Goal: Transaction & Acquisition: Purchase product/service

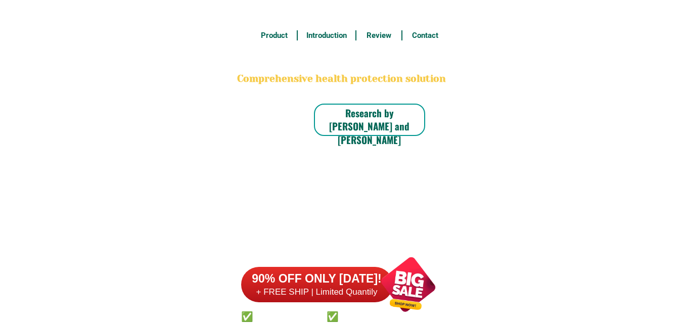
scroll to position [7859, 0]
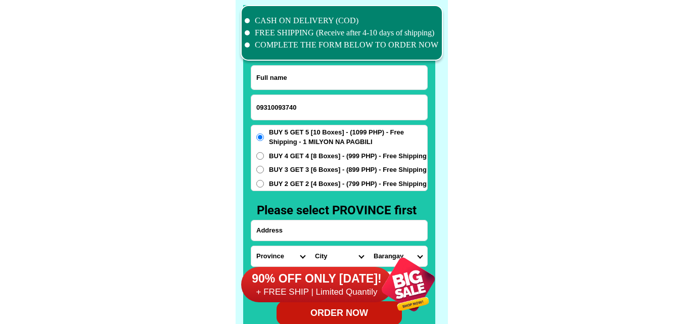
type input "09310093740"
drag, startPoint x: 301, startPoint y: 70, endPoint x: 102, endPoint y: 14, distance: 206.4
click at [301, 70] on input "Input full_name" at bounding box center [339, 78] width 176 height 24
paste input "[PERSON_NAME]"
type input "[PERSON_NAME]"
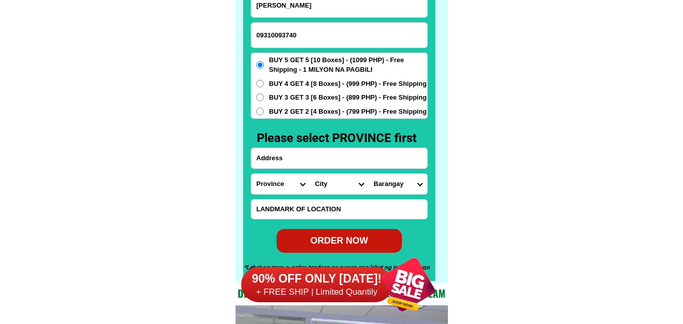
scroll to position [7960, 0]
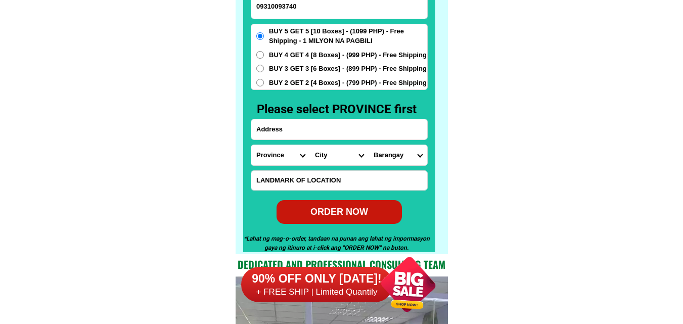
paste input "purok 6 paralaya 0990 [PERSON_NAME][GEOGRAPHIC_DATA]"
click at [307, 132] on input "Input address" at bounding box center [339, 129] width 176 height 20
type input "purok 6 paralaya 0990 [PERSON_NAME][GEOGRAPHIC_DATA]"
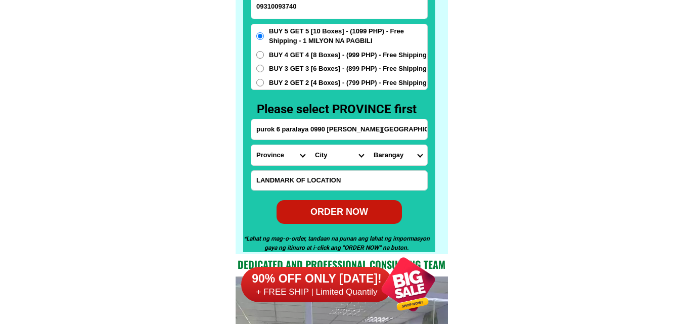
click at [281, 154] on select "Province [GEOGRAPHIC_DATA] [GEOGRAPHIC_DATA][PERSON_NAME][GEOGRAPHIC_DATA][GEOG…" at bounding box center [280, 155] width 59 height 20
select select "63_779"
click at [251, 145] on select "Province [GEOGRAPHIC_DATA] [GEOGRAPHIC_DATA][PERSON_NAME][GEOGRAPHIC_DATA][GEOG…" at bounding box center [280, 155] width 59 height 20
click at [330, 160] on select "City [GEOGRAPHIC_DATA]-city [GEOGRAPHIC_DATA] Arayat Bacolor [GEOGRAPHIC_DATA] …" at bounding box center [339, 155] width 59 height 20
select select "63_7798658"
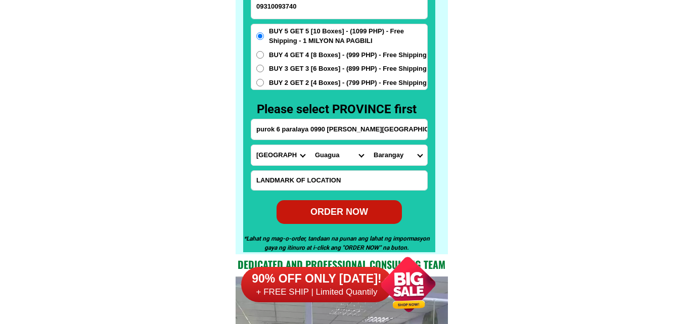
click at [310, 145] on select "City [GEOGRAPHIC_DATA]-city [GEOGRAPHIC_DATA] Arayat Bacolor [GEOGRAPHIC_DATA] …" at bounding box center [339, 155] width 59 height 20
click at [404, 153] on select "Barangay Ascomo Bancal [PERSON_NAME] (siran) Lambac Magsaysay Maquiapo [PERSON_…" at bounding box center [398, 155] width 59 height 20
select select "63_779865871103"
click at [369, 145] on select "Barangay Ascomo Bancal [PERSON_NAME] (siran) Lambac Magsaysay Maquiapo [PERSON_…" at bounding box center [398, 155] width 59 height 20
drag, startPoint x: 549, startPoint y: 104, endPoint x: 499, endPoint y: 137, distance: 59.7
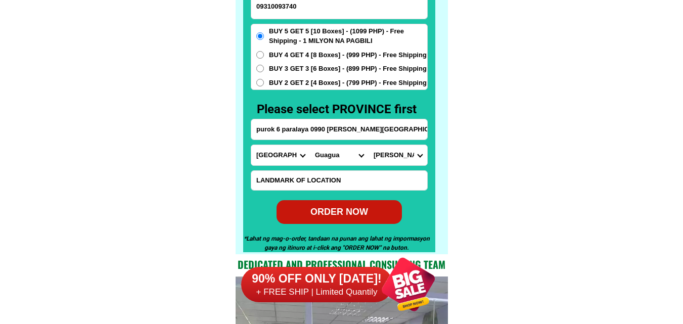
click at [370, 219] on div "ORDER NOW" at bounding box center [339, 212] width 125 height 24
type input "purok 6 paralaya 0990 [PERSON_NAME][GEOGRAPHIC_DATA]"
radio input "true"
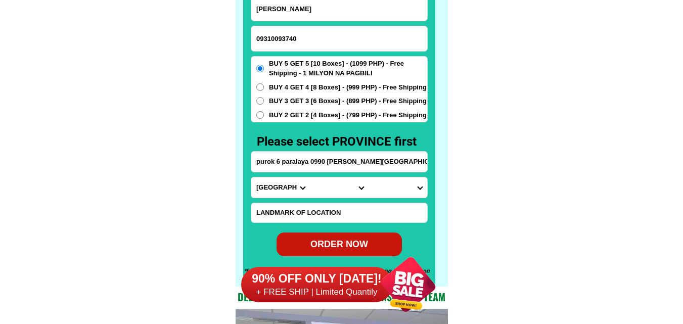
scroll to position [7910, 0]
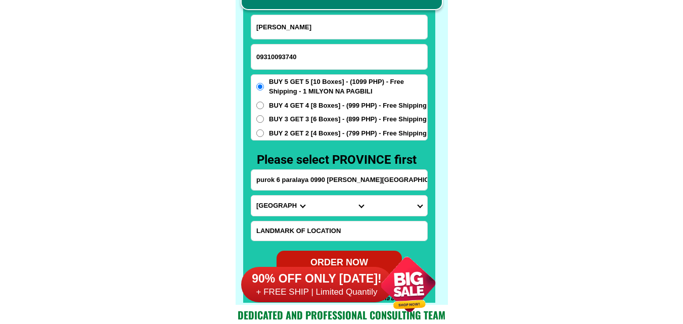
click at [307, 64] on input "09310093740" at bounding box center [339, 56] width 176 height 25
paste input "09055370620"
type input "09055370620"
drag, startPoint x: 301, startPoint y: 29, endPoint x: 292, endPoint y: 23, distance: 10.5
click at [301, 29] on input "Input full_name" at bounding box center [339, 27] width 176 height 24
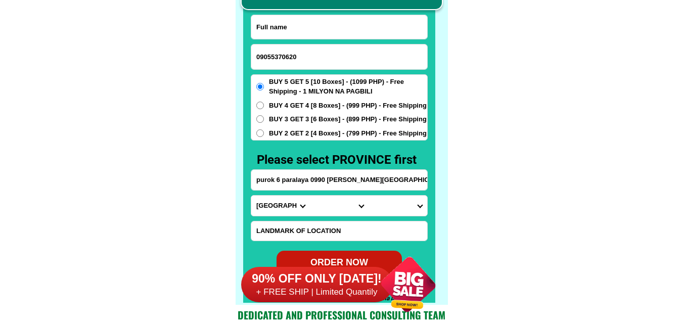
paste input "[US_STATE][PERSON_NAME][GEOGRAPHIC_DATA]"
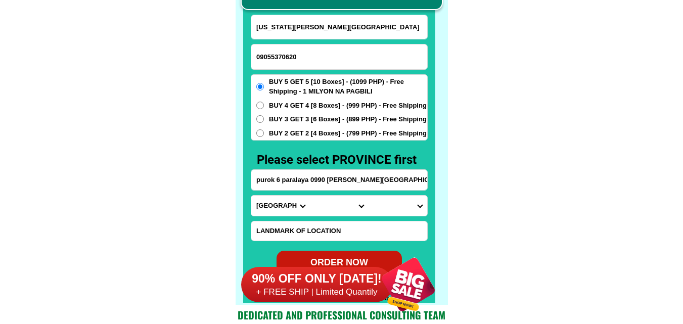
type input "[US_STATE][PERSON_NAME][GEOGRAPHIC_DATA]"
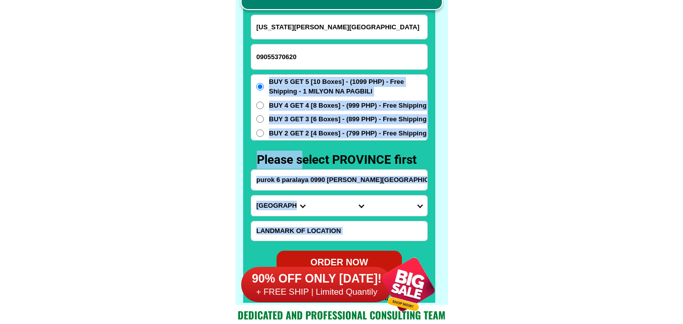
click at [299, 170] on div "CASH ON DELIVERY (COD) FREE SHIPPING (Receive after 4-10 days of shipping) COMP…" at bounding box center [342, 126] width 212 height 355
click at [296, 181] on input "purok 6 paralaya 0990 [PERSON_NAME][GEOGRAPHIC_DATA]" at bounding box center [339, 180] width 176 height 20
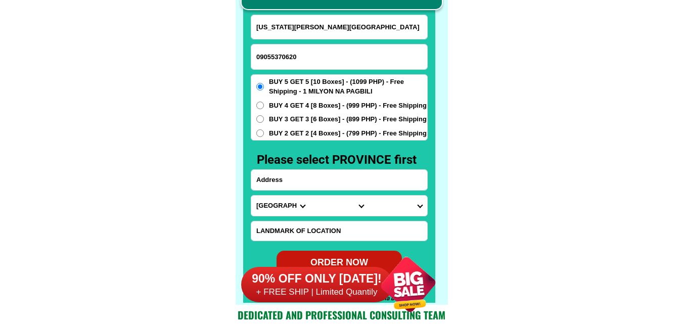
paste input "[STREET_ADDRESS] Palar Brgy. Pinagsama [GEOGRAPHIC_DATA] M. M"
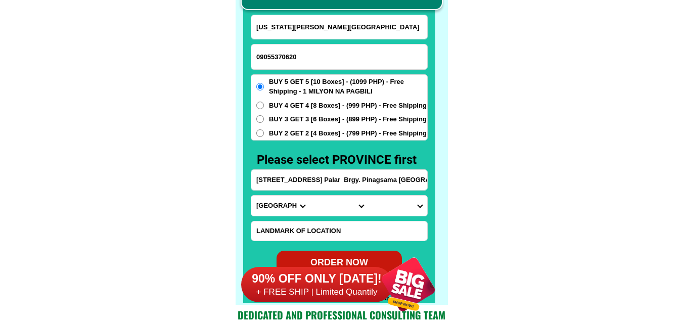
scroll to position [0, 6]
type input "[STREET_ADDRESS] Palar Brgy. Pinagsama [GEOGRAPHIC_DATA] M. M"
click at [282, 199] on select "Province [GEOGRAPHIC_DATA] [GEOGRAPHIC_DATA][PERSON_NAME][GEOGRAPHIC_DATA][GEOG…" at bounding box center [280, 206] width 59 height 20
select select "63_219"
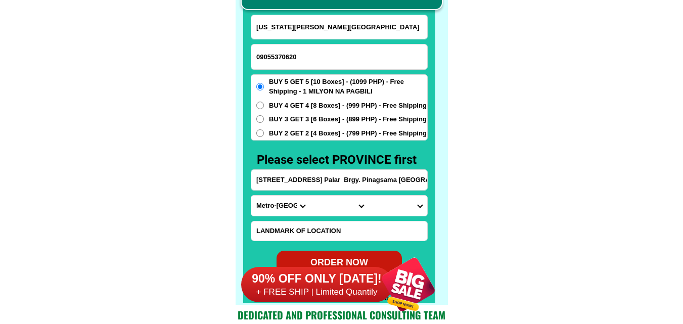
click at [251, 196] on select "Province [GEOGRAPHIC_DATA] [GEOGRAPHIC_DATA][PERSON_NAME][GEOGRAPHIC_DATA][GEOG…" at bounding box center [280, 206] width 59 height 20
click at [332, 197] on select "City [GEOGRAPHIC_DATA] [GEOGRAPHIC_DATA] [GEOGRAPHIC_DATA] [GEOGRAPHIC_DATA]-ci…" at bounding box center [339, 206] width 59 height 20
select select "63_2191611"
click at [310, 196] on select "City [GEOGRAPHIC_DATA] [GEOGRAPHIC_DATA] [GEOGRAPHIC_DATA] [GEOGRAPHIC_DATA]-ci…" at bounding box center [339, 206] width 59 height 20
click at [409, 205] on select "[GEOGRAPHIC_DATA][PERSON_NAME][GEOGRAPHIC_DATA] [GEOGRAPHIC_DATA][PERSON_NAME] …" at bounding box center [398, 206] width 59 height 20
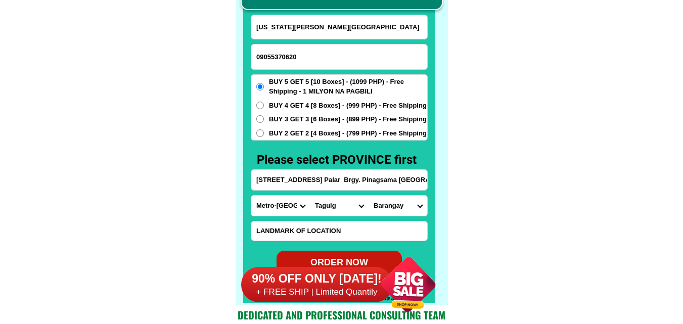
select select "63_21916117694"
click at [369, 196] on select "[GEOGRAPHIC_DATA][PERSON_NAME][GEOGRAPHIC_DATA] [GEOGRAPHIC_DATA][PERSON_NAME] …" at bounding box center [398, 206] width 59 height 20
click at [295, 108] on span "BUY 4 GET 4 [8 Boxes] - (999 PHP) - Free Shipping" at bounding box center [348, 106] width 158 height 10
click at [264, 108] on input "BUY 4 GET 4 [8 Boxes] - (999 PHP) - Free Shipping" at bounding box center [260, 106] width 8 height 8
radio input "true"
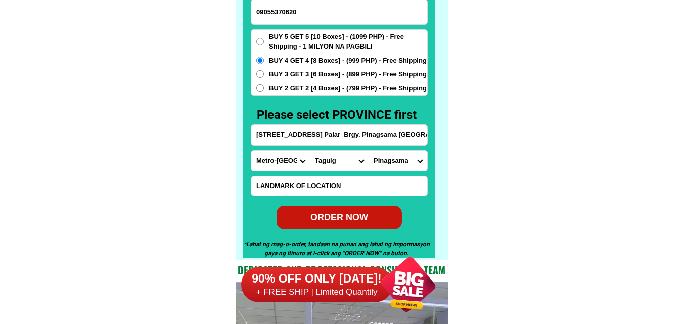
scroll to position [7960, 0]
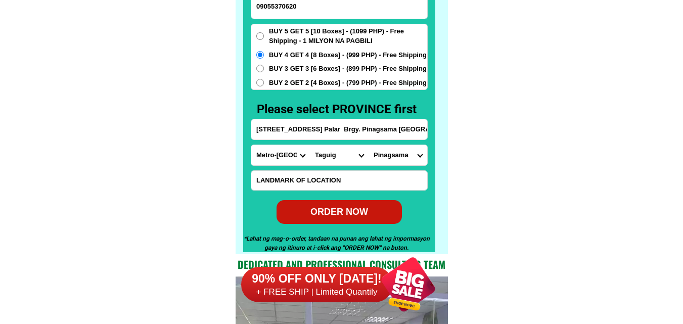
click at [340, 208] on div "ORDER NOW" at bounding box center [339, 212] width 125 height 14
type input "[US_STATE][PERSON_NAME][GEOGRAPHIC_DATA]"
type input "09055370620"
radio input "true"
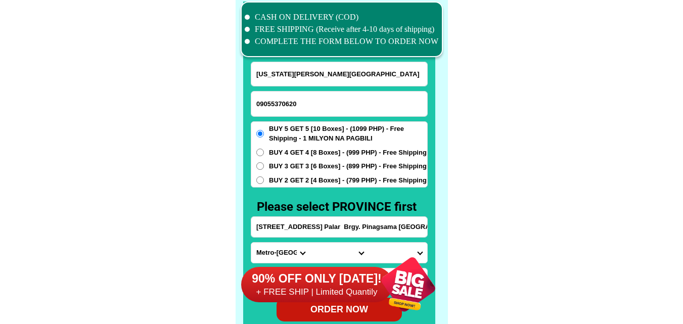
scroll to position [7859, 0]
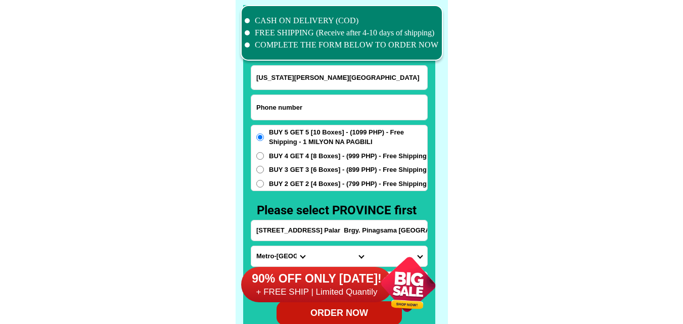
paste input "09979052088"
click at [291, 104] on input "Input phone_number" at bounding box center [339, 107] width 176 height 25
type input "09979052088"
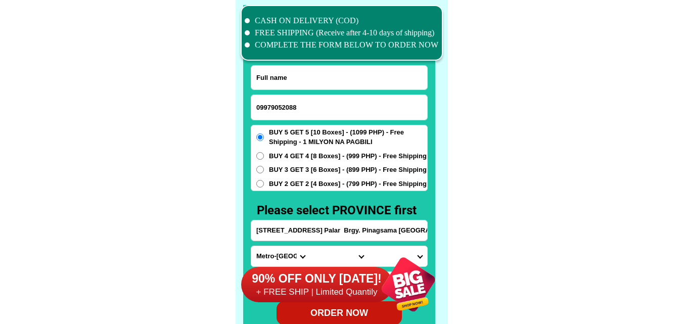
paste input "Fe [PERSON_NAME]"
drag, startPoint x: 306, startPoint y: 73, endPoint x: 298, endPoint y: 66, distance: 11.1
click at [306, 73] on input "Fe [PERSON_NAME]" at bounding box center [339, 78] width 176 height 24
type input "Fe [PERSON_NAME]"
click at [307, 224] on input "Input address" at bounding box center [339, 230] width 176 height 20
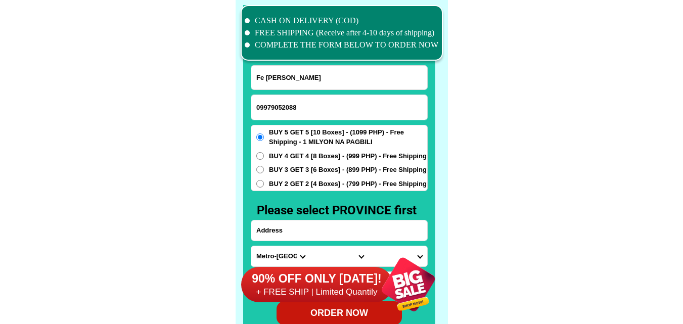
paste input ",0025B Ist. [GEOGRAPHIC_DATA][PERSON_NAME]. Purok Sto. Niño ,Brgy. [GEOGRAPHIC_…"
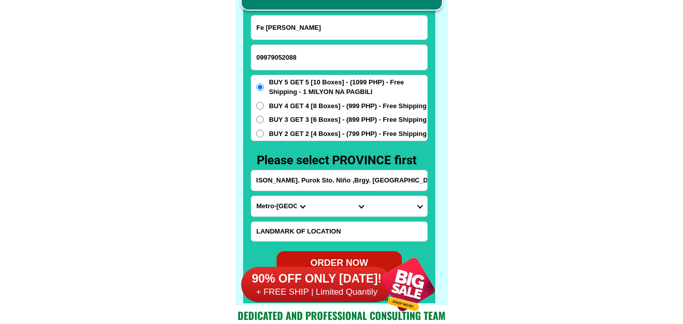
scroll to position [7910, 0]
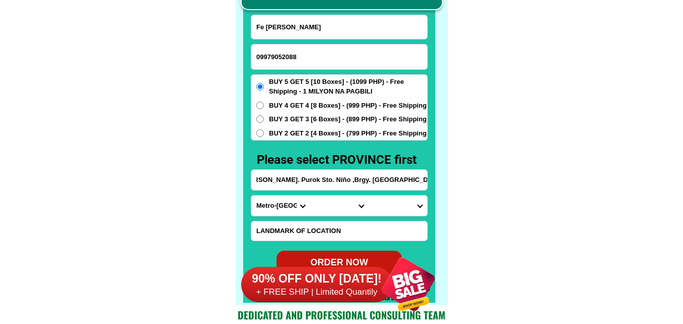
type input ",0025B Ist. [GEOGRAPHIC_DATA][PERSON_NAME]. Purok Sto. Niño ,Brgy. [GEOGRAPHIC_…"
click at [285, 210] on select "Province [GEOGRAPHIC_DATA] [GEOGRAPHIC_DATA][PERSON_NAME][GEOGRAPHIC_DATA][GEOG…" at bounding box center [280, 206] width 59 height 20
select select "63_691"
click at [251, 196] on select "Province [GEOGRAPHIC_DATA] [GEOGRAPHIC_DATA][PERSON_NAME][GEOGRAPHIC_DATA][GEOG…" at bounding box center [280, 206] width 59 height 20
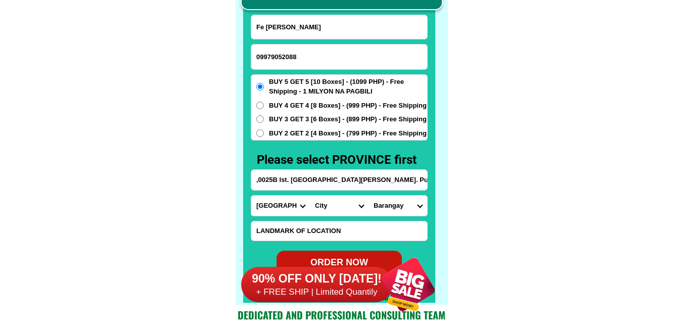
click at [405, 176] on input ",0025B Ist. [GEOGRAPHIC_DATA][PERSON_NAME]. Purok Sto. Niño ,Brgy. [GEOGRAPHIC_…" at bounding box center [339, 180] width 176 height 20
click at [327, 207] on select "City Bacolod [PERSON_NAME][GEOGRAPHIC_DATA]-city [GEOGRAPHIC_DATA][PERSON_NAME]…" at bounding box center [339, 206] width 59 height 20
select select "63_6916361"
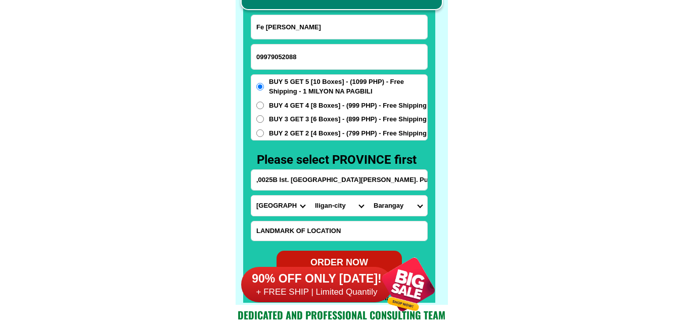
click at [310, 196] on select "City Bacolod [PERSON_NAME][GEOGRAPHIC_DATA]-city [GEOGRAPHIC_DATA][PERSON_NAME]…" at bounding box center [339, 206] width 59 height 20
click at [396, 209] on select "Barangay Abuno Acmac Bagong silang Bonbonon [GEOGRAPHIC_DATA] [GEOGRAPHIC_DATA]…" at bounding box center [398, 206] width 59 height 20
click at [396, 207] on select "Barangay Abuno Acmac Bagong silang Bonbonon [GEOGRAPHIC_DATA] [GEOGRAPHIC_DATA]…" at bounding box center [398, 206] width 59 height 20
click at [414, 177] on input ",0025B Ist. [GEOGRAPHIC_DATA][PERSON_NAME]. Purok Sto. Niño ,Brgy. [GEOGRAPHIC_…" at bounding box center [339, 180] width 176 height 20
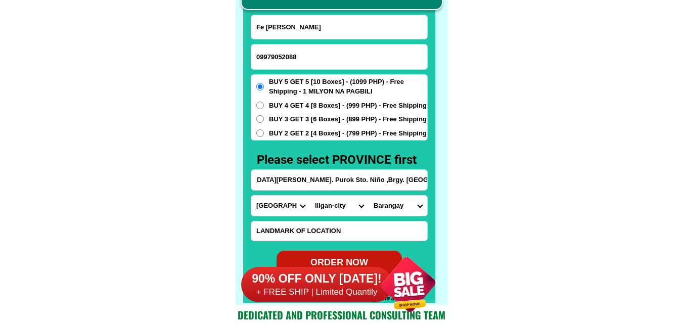
click at [405, 205] on select "Barangay Abuno Acmac Bagong silang Bonbonon [GEOGRAPHIC_DATA] [GEOGRAPHIC_DATA]…" at bounding box center [398, 206] width 59 height 20
select select "63_69163617708"
click at [369, 196] on select "Barangay Abuno Acmac Bagong silang Bonbonon [GEOGRAPHIC_DATA] [GEOGRAPHIC_DATA]…" at bounding box center [398, 206] width 59 height 20
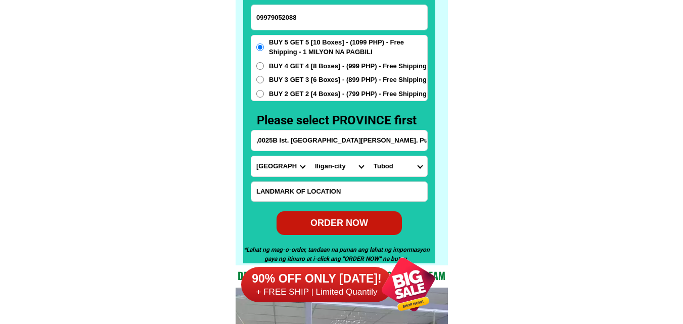
scroll to position [7960, 0]
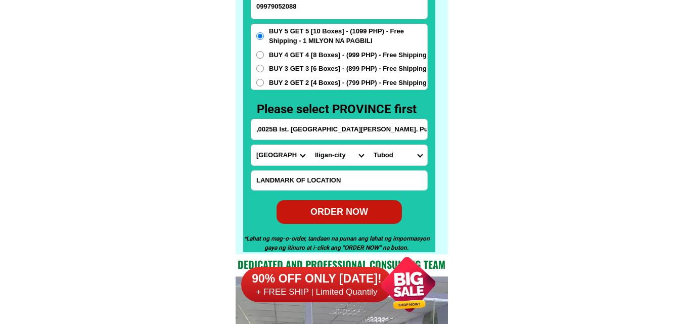
click at [340, 210] on div "ORDER NOW" at bounding box center [339, 212] width 125 height 14
type input "09979052088"
radio input "true"
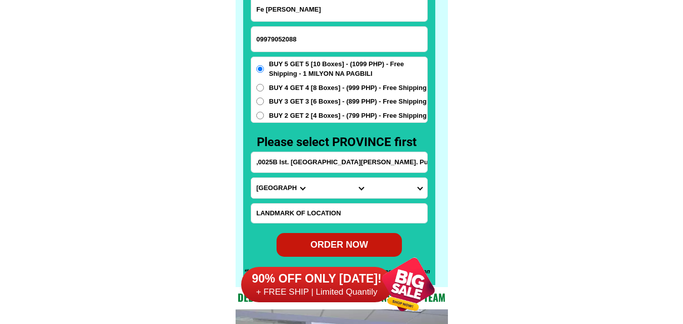
scroll to position [7910, 0]
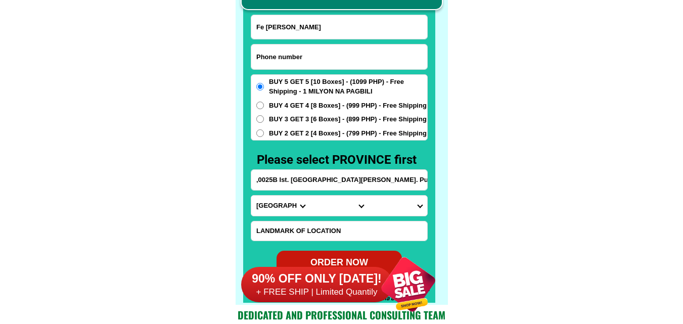
drag, startPoint x: 289, startPoint y: 61, endPoint x: 266, endPoint y: 29, distance: 39.4
click at [289, 61] on input "Input phone_number" at bounding box center [339, 56] width 176 height 25
paste input "09091907473"
type input "09091907473"
paste input "[PERSON_NAME][GEOGRAPHIC_DATA]"
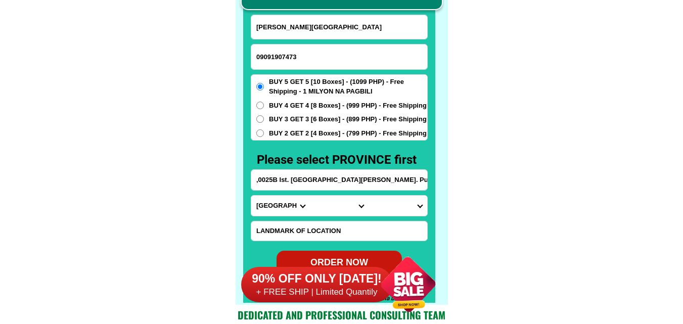
click at [297, 28] on input "[PERSON_NAME][GEOGRAPHIC_DATA]" at bounding box center [339, 27] width 176 height 24
type input "[PERSON_NAME][GEOGRAPHIC_DATA]"
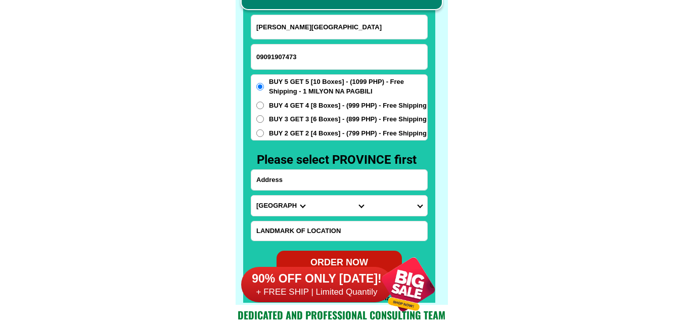
drag, startPoint x: 294, startPoint y: 179, endPoint x: 295, endPoint y: 172, distance: 7.1
click at [294, 179] on input "Input address" at bounding box center [339, 180] width 176 height 20
paste input "P-12 Phase 1 Navalca Brgy. [GEOGRAPHIC_DATA][PERSON_NAME], [GEOGRAPHIC_DATA]"
type input "P-12 Phase 1 Navalca Brgy. [GEOGRAPHIC_DATA][PERSON_NAME], [GEOGRAPHIC_DATA]"
click at [281, 212] on select "Province [GEOGRAPHIC_DATA] [GEOGRAPHIC_DATA][PERSON_NAME][GEOGRAPHIC_DATA][GEOG…" at bounding box center [280, 206] width 59 height 20
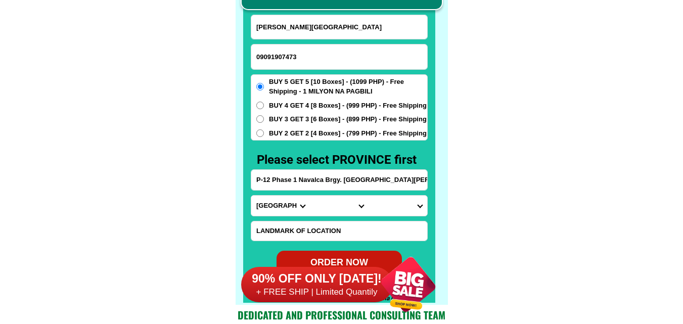
select select "63_829"
click at [251, 196] on select "Province [GEOGRAPHIC_DATA] [GEOGRAPHIC_DATA][PERSON_NAME][GEOGRAPHIC_DATA][GEOG…" at bounding box center [280, 206] width 59 height 20
click at [322, 214] on select "City Bacuag [GEOGRAPHIC_DATA] [GEOGRAPHIC_DATA][PERSON_NAME][GEOGRAPHIC_DATA][G…" at bounding box center [339, 206] width 59 height 20
select select "63_8291977"
click at [310, 196] on select "City Bacuag [GEOGRAPHIC_DATA] [GEOGRAPHIC_DATA][PERSON_NAME][GEOGRAPHIC_DATA][G…" at bounding box center [339, 206] width 59 height 20
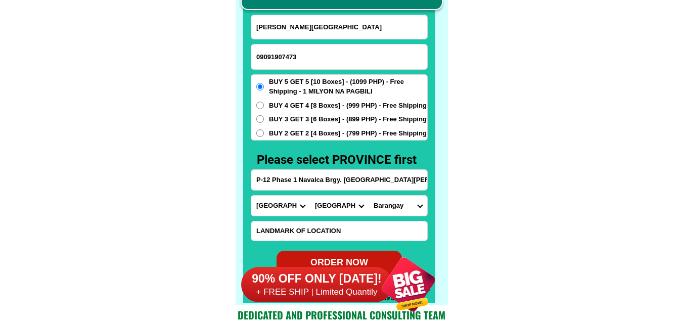
click at [382, 211] on select "[GEOGRAPHIC_DATA]-alang [PERSON_NAME] [GEOGRAPHIC_DATA][PERSON_NAME][GEOGRAPHIC…" at bounding box center [398, 206] width 59 height 20
select select "63_82919773090"
click at [369, 196] on select "[GEOGRAPHIC_DATA]-alang [PERSON_NAME] [GEOGRAPHIC_DATA][PERSON_NAME][GEOGRAPHIC…" at bounding box center [398, 206] width 59 height 20
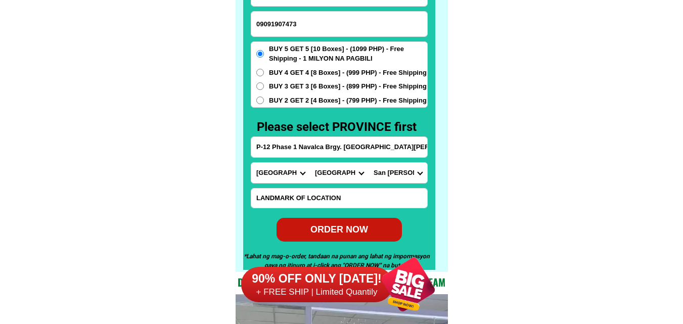
scroll to position [7960, 0]
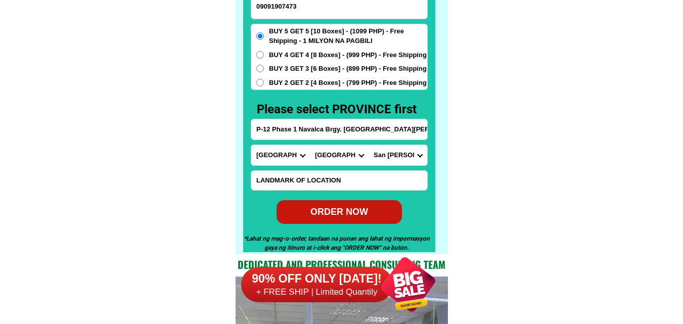
click at [333, 209] on div "ORDER NOW" at bounding box center [339, 212] width 125 height 14
radio input "true"
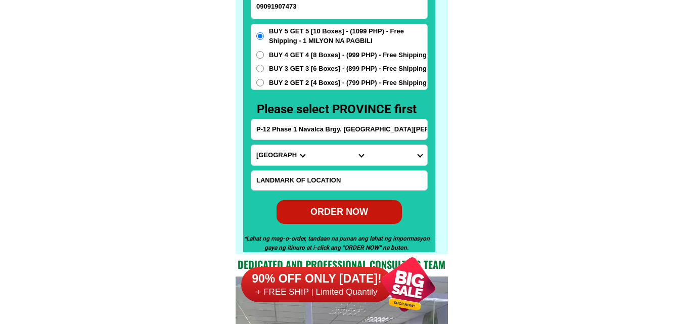
scroll to position [7910, 0]
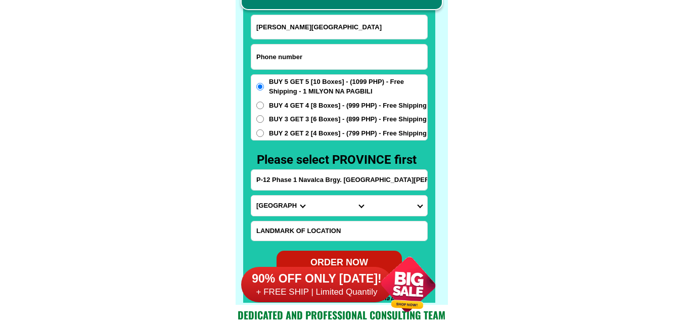
paste input "09703285667"
click at [287, 62] on input "09703285667" at bounding box center [339, 56] width 176 height 25
type input "09703285667"
paste input "Salve Piscasio"
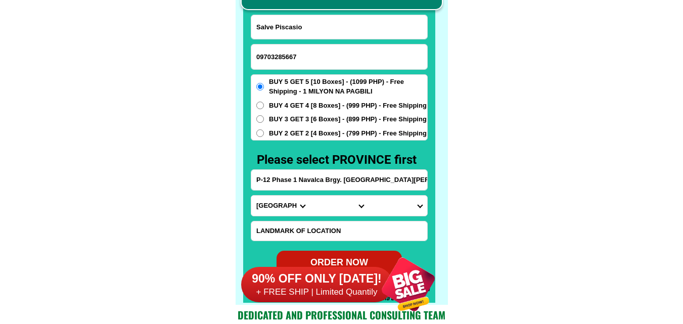
drag, startPoint x: 311, startPoint y: 23, endPoint x: 283, endPoint y: 1, distance: 35.3
click at [311, 23] on input "Salve Piscasio" at bounding box center [339, 27] width 176 height 24
type input "Salve Piscasio"
click at [321, 182] on input "Input address" at bounding box center [339, 180] width 176 height 20
paste input "81 salve piscasio porok 3 abulalas hagonoy bulacan"
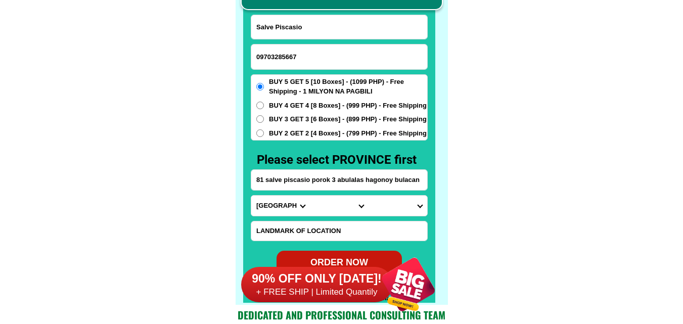
type input "81 salve piscasio porok 3 abulalas hagonoy bulacan"
click at [270, 205] on select "Province [GEOGRAPHIC_DATA] [GEOGRAPHIC_DATA][PERSON_NAME][GEOGRAPHIC_DATA][GEOG…" at bounding box center [280, 206] width 59 height 20
select select "63_761"
click at [251, 196] on select "Province [GEOGRAPHIC_DATA] [GEOGRAPHIC_DATA][PERSON_NAME][GEOGRAPHIC_DATA][GEOG…" at bounding box center [280, 206] width 59 height 20
click at [318, 206] on select "City [PERSON_NAME][GEOGRAPHIC_DATA] [GEOGRAPHIC_DATA] [GEOGRAPHIC_DATA] [GEOGRA…" at bounding box center [339, 206] width 59 height 20
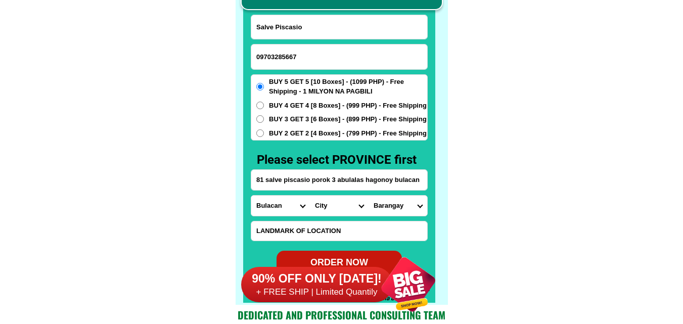
select select "63_761188"
click at [310, 196] on select "City [PERSON_NAME][GEOGRAPHIC_DATA] [GEOGRAPHIC_DATA] [GEOGRAPHIC_DATA] [GEOGRA…" at bounding box center [339, 206] width 59 height 20
click at [400, 207] on select "Barangay [PERSON_NAME] Iba [GEOGRAPHIC_DATA]-ibayo [PERSON_NAME][GEOGRAPHIC_DAT…" at bounding box center [398, 206] width 59 height 20
select select "63_7611881861"
click at [369, 196] on select "Barangay [PERSON_NAME] Iba [GEOGRAPHIC_DATA]-ibayo [PERSON_NAME][GEOGRAPHIC_DAT…" at bounding box center [398, 206] width 59 height 20
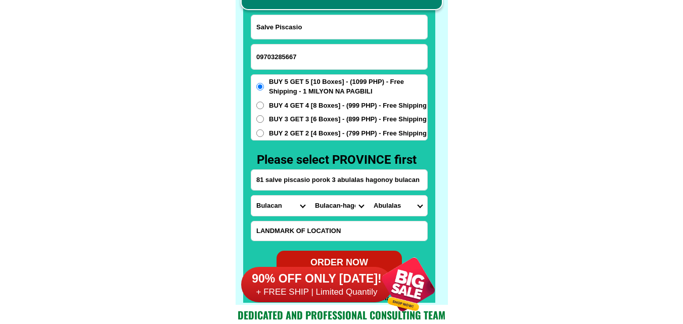
click at [301, 128] on span "BUY 2 GET 2 [4 Boxes] - (799 PHP) - Free Shipping" at bounding box center [348, 133] width 158 height 10
click at [264, 129] on input "BUY 2 GET 2 [4 Boxes] - (799 PHP) - Free Shipping" at bounding box center [260, 133] width 8 height 8
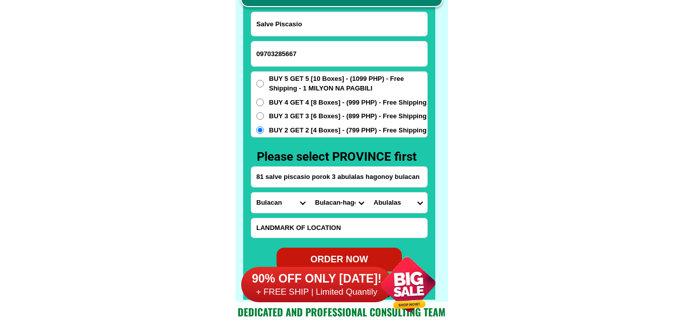
scroll to position [7960, 0]
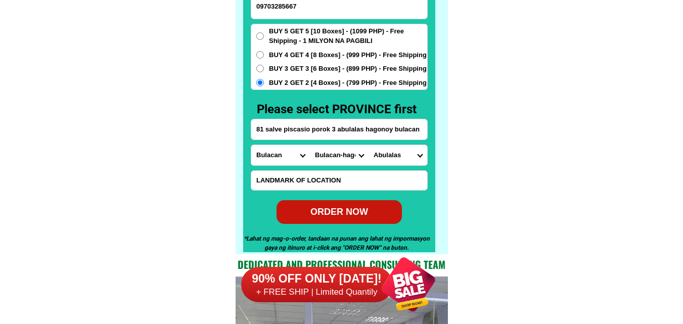
click at [331, 217] on div "ORDER NOW" at bounding box center [339, 212] width 125 height 14
radio input "true"
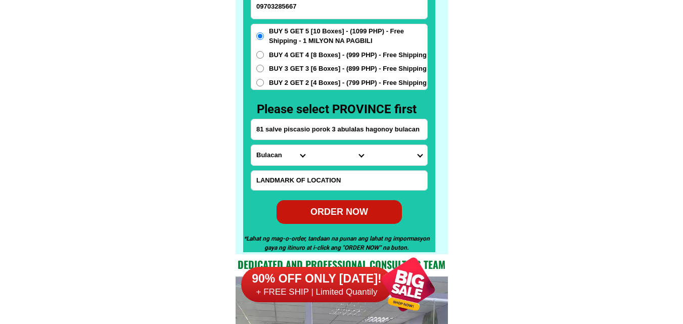
scroll to position [7910, 0]
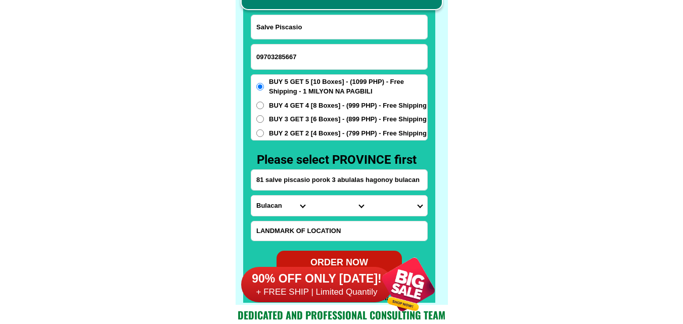
click at [302, 55] on input "09703285667" at bounding box center [339, 56] width 176 height 25
paste input "09771154918"
type input "09771154918"
click at [315, 20] on input "Input full_name" at bounding box center [339, 27] width 176 height 24
paste input "[PERSON_NAME]"
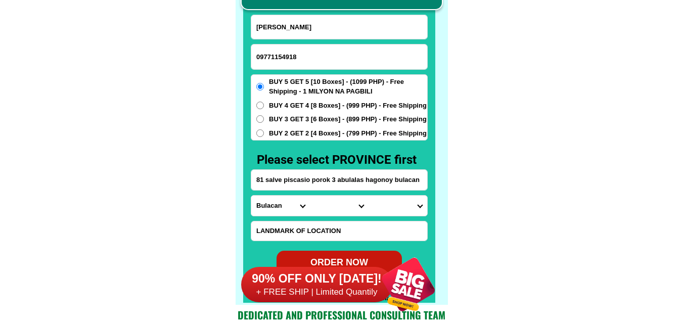
type input "[PERSON_NAME]"
drag, startPoint x: 302, startPoint y: 114, endPoint x: 310, endPoint y: 134, distance: 22.0
click at [305, 115] on span "BUY 3 GET 3 [6 Boxes] - (899 PHP) - Free Shipping" at bounding box center [348, 119] width 158 height 10
click at [309, 119] on span "BUY 3 GET 3 [6 Boxes] - (899 PHP) - Free Shipping" at bounding box center [348, 119] width 158 height 10
click at [264, 119] on input "BUY 3 GET 3 [6 Boxes] - (899 PHP) - Free Shipping" at bounding box center [260, 119] width 8 height 8
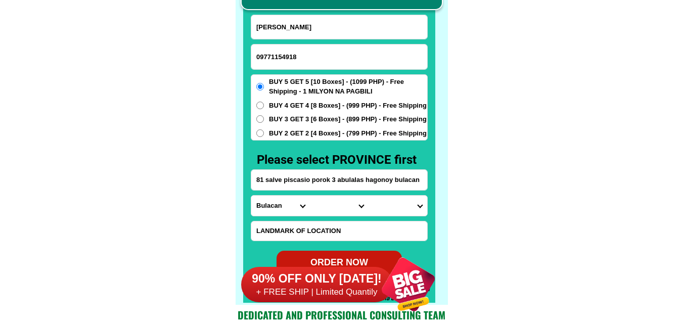
radio input "true"
click at [296, 182] on input "Input address" at bounding box center [339, 180] width 176 height 20
paste input "Zone5Abagong kalsada Antipolo MinalabacCam.Sur"
type input "Zone5Abagong kalsada Antipolo MinalabacCam.Sur"
click at [275, 207] on select "Province [GEOGRAPHIC_DATA] [GEOGRAPHIC_DATA][PERSON_NAME][GEOGRAPHIC_DATA][GEOG…" at bounding box center [280, 206] width 59 height 20
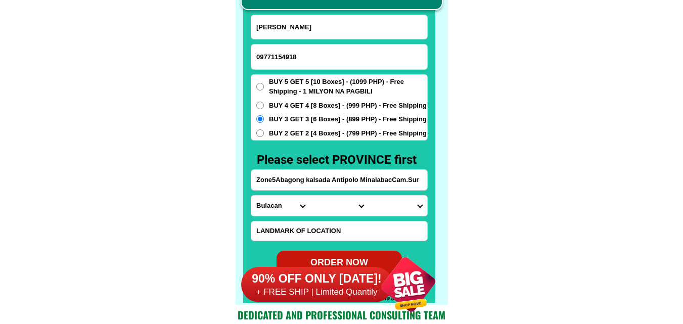
select select "63_374"
click at [251, 196] on select "Province [GEOGRAPHIC_DATA] [GEOGRAPHIC_DATA][PERSON_NAME][GEOGRAPHIC_DATA][GEOG…" at bounding box center [280, 206] width 59 height 20
click at [335, 214] on select "City Baao Balatan [PERSON_NAME] Buhi [PERSON_NAME][GEOGRAPHIC_DATA] [GEOGRAPHIC…" at bounding box center [339, 206] width 59 height 20
select select "63_3743361"
click at [310, 196] on select "City Baao Balatan [PERSON_NAME] Buhi [PERSON_NAME][GEOGRAPHIC_DATA] [GEOGRAPHIC…" at bounding box center [339, 206] width 59 height 20
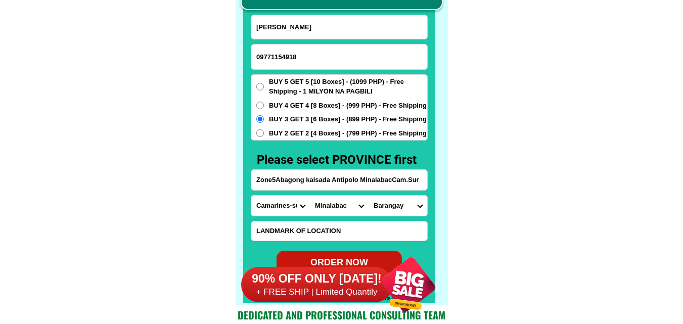
click at [399, 205] on select "Barangay Antipolo Bagolatao Bagongbong Baliuag [GEOGRAPHIC_DATA] [PERSON_NAME][…" at bounding box center [398, 206] width 59 height 20
click at [399, 208] on select "Barangay Antipolo Bagolatao Bagongbong Baliuag [GEOGRAPHIC_DATA] [PERSON_NAME][…" at bounding box center [398, 206] width 59 height 20
click at [401, 207] on select "Barangay Antipolo Bagolatao Bagongbong Baliuag [GEOGRAPHIC_DATA] [PERSON_NAME][…" at bounding box center [398, 206] width 59 height 20
select select "63_37433616373"
click at [369, 196] on select "Barangay Antipolo Bagolatao Bagongbong Baliuag [GEOGRAPHIC_DATA] [PERSON_NAME][…" at bounding box center [398, 206] width 59 height 20
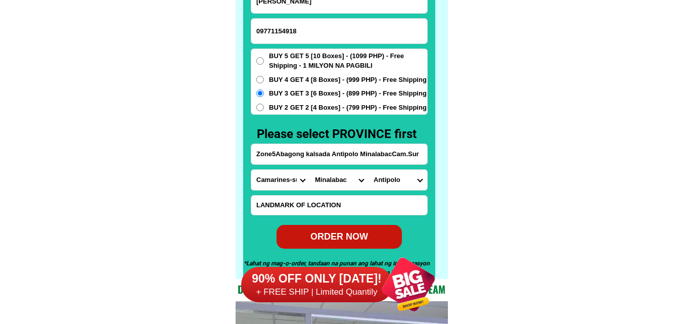
scroll to position [7960, 0]
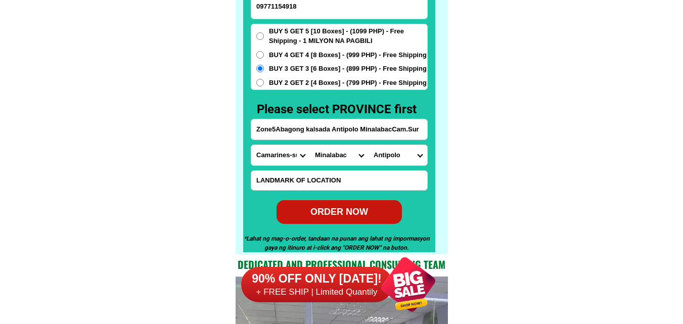
click at [344, 208] on div "ORDER NOW" at bounding box center [339, 212] width 125 height 14
type input "Zone5Abagong kalsada Antipolo MinalabacCam.Sur"
radio input "true"
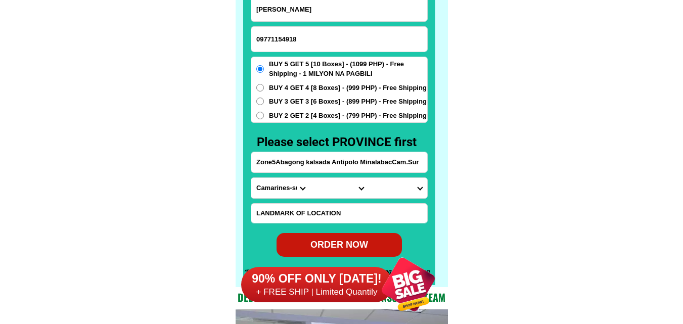
scroll to position [7910, 0]
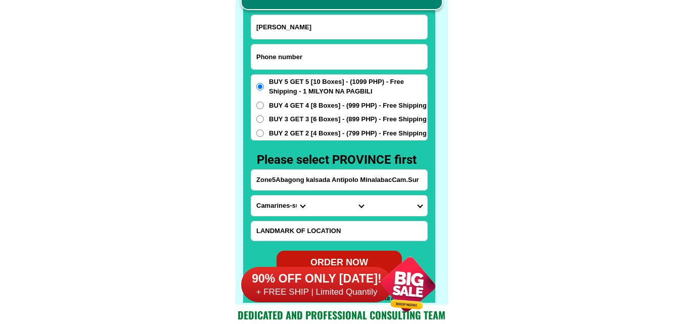
drag, startPoint x: 273, startPoint y: 58, endPoint x: 227, endPoint y: 35, distance: 51.5
click at [273, 58] on input "Input phone_number" at bounding box center [339, 56] width 176 height 25
paste input "09556843558"
type input "09556843558"
drag, startPoint x: 281, startPoint y: 26, endPoint x: 272, endPoint y: 26, distance: 8.6
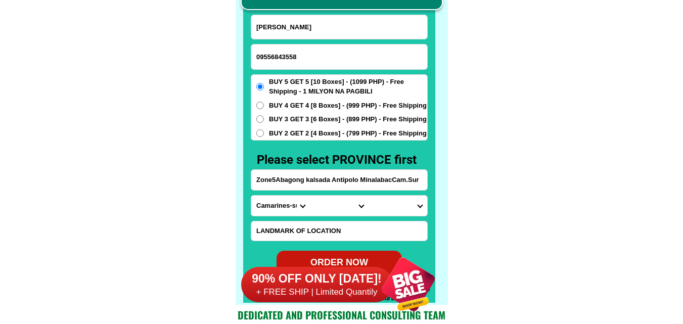
click at [281, 26] on input "[PERSON_NAME]" at bounding box center [339, 27] width 176 height 24
paste input "[PERSON_NAME]"
type input "[PERSON_NAME]"
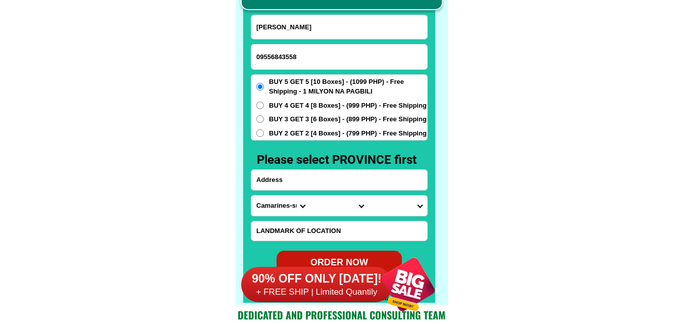
click at [285, 182] on input "Input address" at bounding box center [339, 180] width 176 height 20
paste input "[STREET_ADDRESS]. [GEOGRAPHIC_DATA][PERSON_NAME][GEOGRAPHIC_DATA]. [GEOGRAPHIC_…"
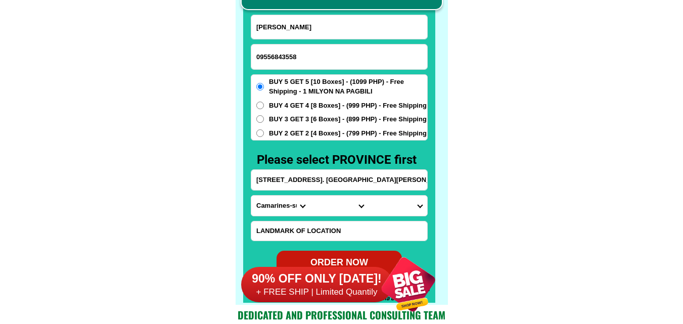
scroll to position [0, 62]
type input "[STREET_ADDRESS]. [GEOGRAPHIC_DATA][PERSON_NAME][GEOGRAPHIC_DATA]. [GEOGRAPHIC_…"
click at [284, 213] on select "Province [GEOGRAPHIC_DATA] [GEOGRAPHIC_DATA][PERSON_NAME][GEOGRAPHIC_DATA][GEOG…" at bounding box center [280, 206] width 59 height 20
select select "63_219"
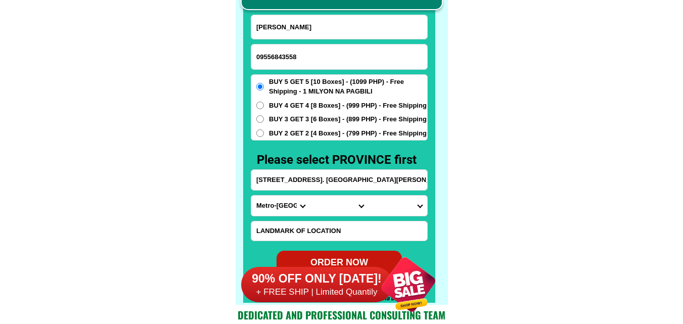
click at [251, 196] on select "Province [GEOGRAPHIC_DATA] [GEOGRAPHIC_DATA][PERSON_NAME][GEOGRAPHIC_DATA][GEOG…" at bounding box center [280, 206] width 59 height 20
click at [330, 205] on select "City [GEOGRAPHIC_DATA] [GEOGRAPHIC_DATA] [GEOGRAPHIC_DATA] [GEOGRAPHIC_DATA]-ci…" at bounding box center [339, 206] width 59 height 20
select select "63_2196502"
click at [310, 196] on select "City [GEOGRAPHIC_DATA] [GEOGRAPHIC_DATA] [GEOGRAPHIC_DATA] [GEOGRAPHIC_DATA]-ci…" at bounding box center [339, 206] width 59 height 20
click at [379, 179] on input "[STREET_ADDRESS]. [GEOGRAPHIC_DATA][PERSON_NAME][GEOGRAPHIC_DATA]. [GEOGRAPHIC_…" at bounding box center [339, 180] width 176 height 20
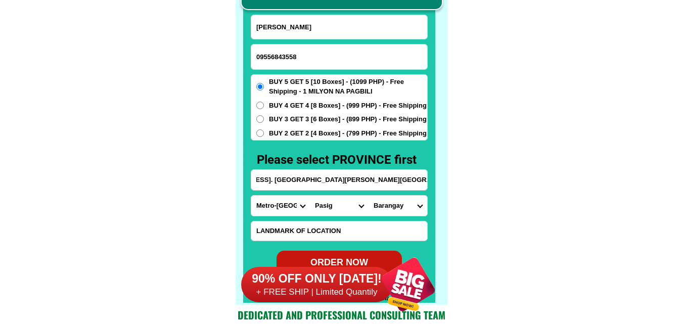
scroll to position [0, 62]
click at [391, 201] on select "Barangay Bagong ilog Bagong katipunan [GEOGRAPHIC_DATA] [GEOGRAPHIC_DATA] [GEOG…" at bounding box center [398, 206] width 59 height 20
drag, startPoint x: 521, startPoint y: 192, endPoint x: 508, endPoint y: 192, distance: 12.6
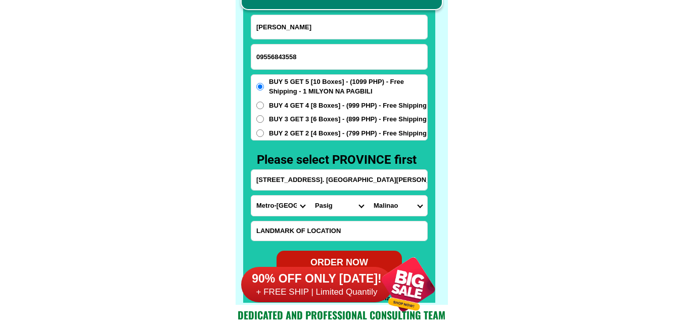
click at [396, 205] on select "Barangay Bagong ilog Bagong katipunan [GEOGRAPHIC_DATA] [GEOGRAPHIC_DATA] [GEOG…" at bounding box center [398, 206] width 59 height 20
select select "63_21965026284"
click at [369, 196] on select "Barangay Bagong ilog Bagong katipunan [GEOGRAPHIC_DATA] [GEOGRAPHIC_DATA] [GEOG…" at bounding box center [398, 206] width 59 height 20
click at [282, 103] on span "BUY 4 GET 4 [8 Boxes] - (999 PHP) - Free Shipping" at bounding box center [348, 106] width 158 height 10
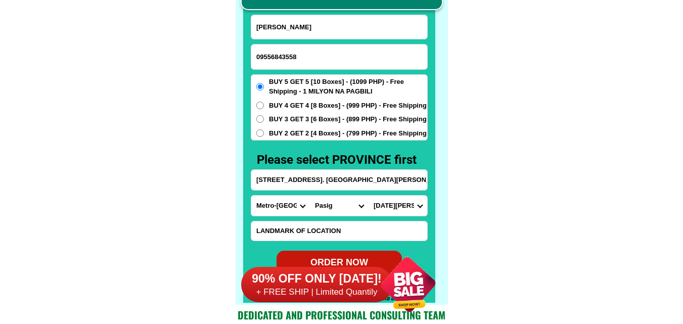
click at [264, 103] on input "BUY 4 GET 4 [8 Boxes] - (999 PHP) - Free Shipping" at bounding box center [260, 106] width 8 height 8
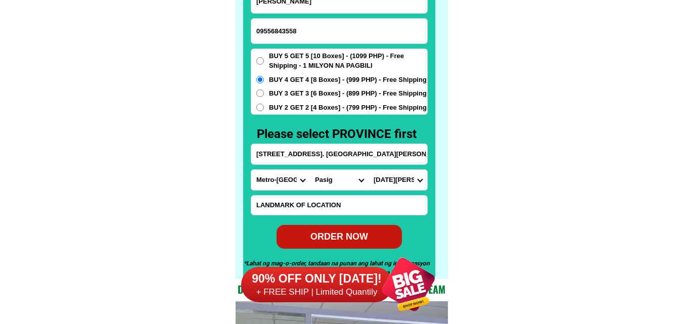
scroll to position [7960, 0]
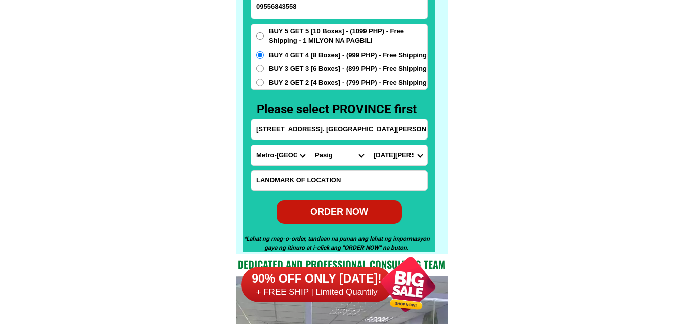
click at [341, 214] on div "ORDER NOW" at bounding box center [339, 212] width 125 height 14
radio input "true"
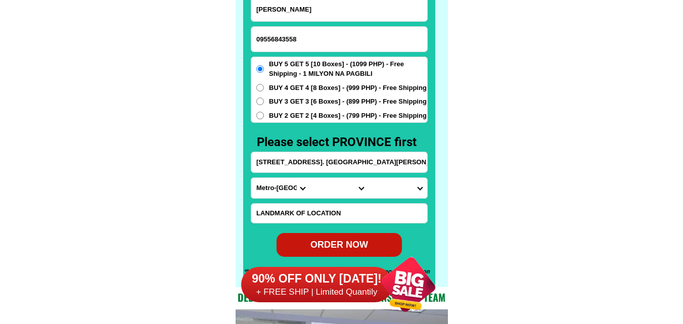
scroll to position [7910, 0]
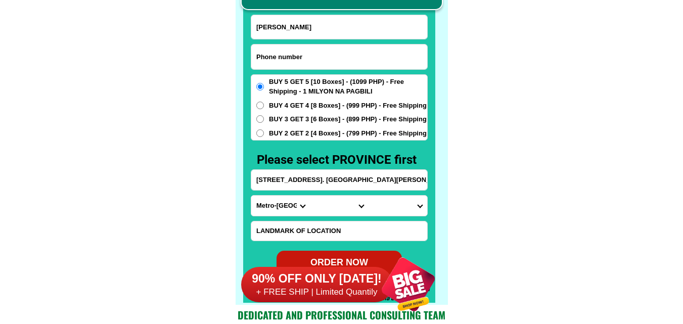
drag, startPoint x: 315, startPoint y: 59, endPoint x: 210, endPoint y: 18, distance: 112.8
click at [316, 59] on input "Input phone_number" at bounding box center [339, 56] width 176 height 25
paste input "09568994537"
type input "09568994537"
click at [322, 31] on input "Input full_name" at bounding box center [339, 27] width 176 height 24
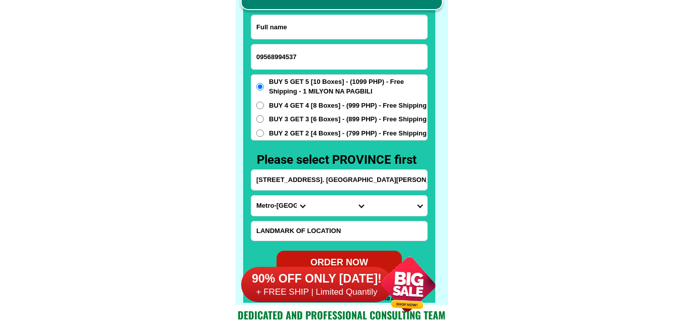
paste input "[PERSON_NAME]"
type input "[PERSON_NAME]"
paste input "Sandico [GEOGRAPHIC_DATA], [GEOGRAPHIC_DATA]"
click at [292, 189] on input "Sandico [GEOGRAPHIC_DATA], [GEOGRAPHIC_DATA]" at bounding box center [339, 180] width 176 height 20
type input "Sandico [GEOGRAPHIC_DATA], [GEOGRAPHIC_DATA]"
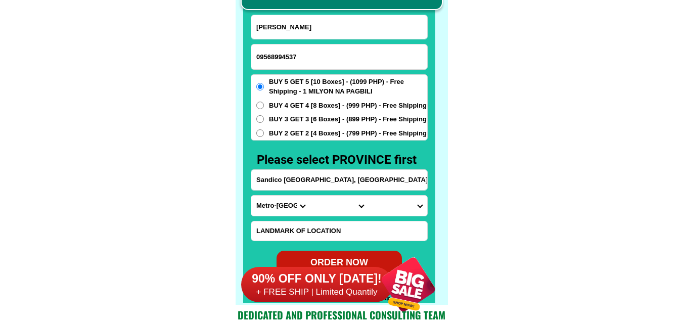
click at [281, 211] on select "Province [GEOGRAPHIC_DATA] [GEOGRAPHIC_DATA][PERSON_NAME][GEOGRAPHIC_DATA][GEOG…" at bounding box center [280, 206] width 59 height 20
select select "63_761"
click at [251, 196] on select "Province [GEOGRAPHIC_DATA] [GEOGRAPHIC_DATA][PERSON_NAME][GEOGRAPHIC_DATA][GEOG…" at bounding box center [280, 206] width 59 height 20
click at [329, 204] on select "City [PERSON_NAME][GEOGRAPHIC_DATA] [GEOGRAPHIC_DATA] [GEOGRAPHIC_DATA] [GEOGRA…" at bounding box center [339, 206] width 59 height 20
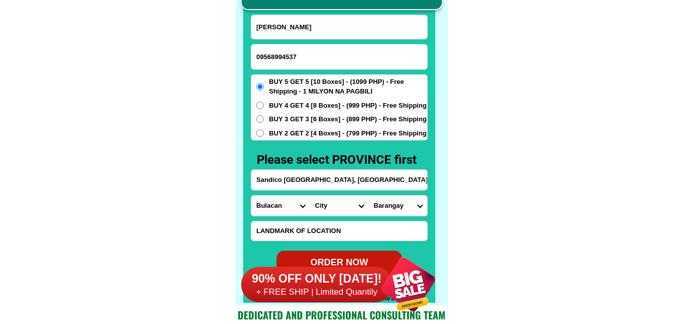
select select "63_7612693"
click at [310, 196] on select "City [PERSON_NAME][GEOGRAPHIC_DATA] [GEOGRAPHIC_DATA] [GEOGRAPHIC_DATA] [GEOGRA…" at bounding box center [339, 206] width 59 height 20
click at [393, 205] on select "Barangay Bangkal Baraka Bigte Bitungol Friendship village resources (fvr) Matic…" at bounding box center [398, 206] width 59 height 20
select select "63_76126938897"
click at [369, 196] on select "Barangay Bangkal Baraka Bigte Bitungol Friendship village resources (fvr) Matic…" at bounding box center [398, 206] width 59 height 20
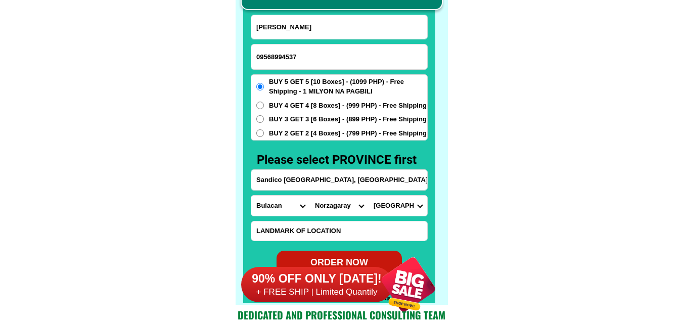
scroll to position [7960, 0]
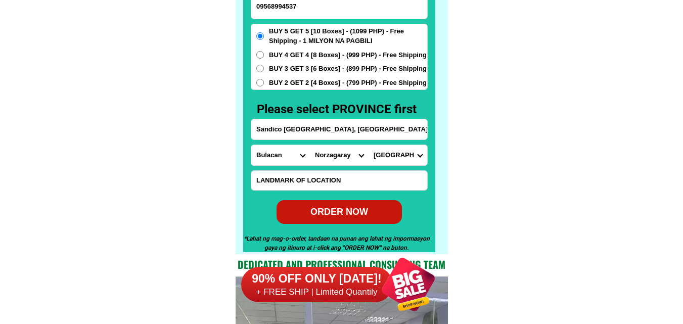
click at [350, 216] on div "ORDER NOW" at bounding box center [339, 212] width 125 height 14
type input "09568994537"
radio input "true"
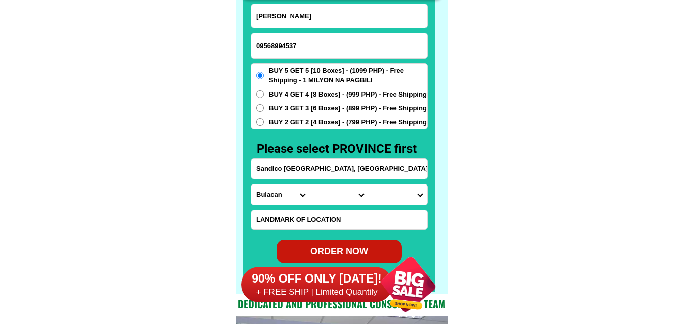
scroll to position [7910, 0]
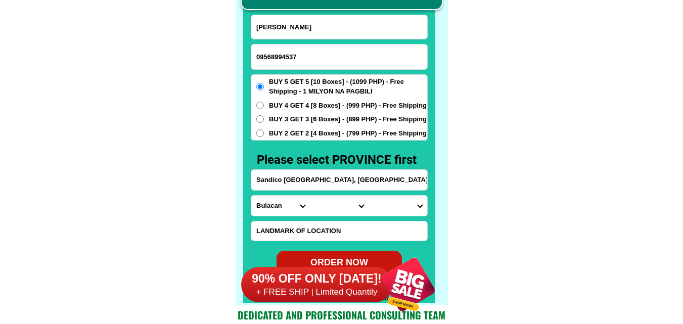
click at [315, 48] on input "09568994537" at bounding box center [339, 56] width 176 height 25
paste input "09358718669"
type input "09358718669"
click at [282, 25] on input "[PERSON_NAME]" at bounding box center [339, 27] width 176 height 24
paste input "[PERSON_NAME]"
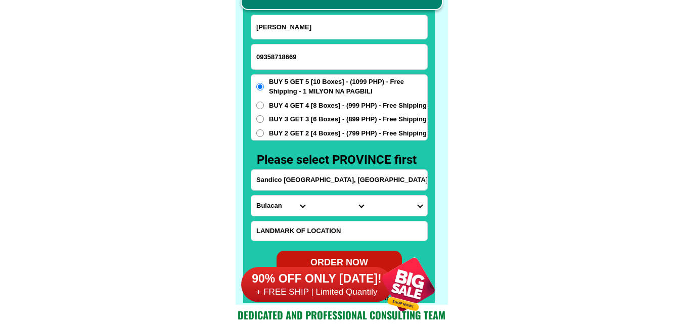
type input "[PERSON_NAME]"
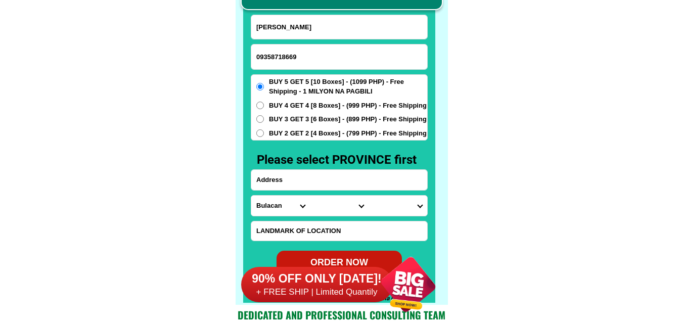
click at [303, 178] on input "Input address" at bounding box center [339, 180] width 176 height 20
paste input "blk 25 lot 2 brgy.[PERSON_NAME] [GEOGRAPHIC_DATA] phase 1 sun flower st.[PERSON…"
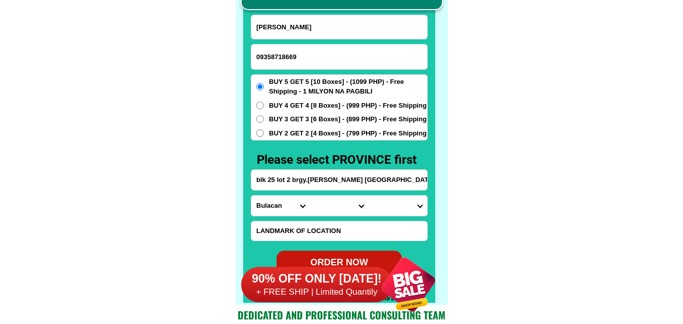
scroll to position [0, 82]
type input "blk 25 lot 2 brgy.[PERSON_NAME] [GEOGRAPHIC_DATA] phase 1 sun flower st.[PERSON…"
click at [280, 202] on select "Province [GEOGRAPHIC_DATA] [GEOGRAPHIC_DATA][PERSON_NAME][GEOGRAPHIC_DATA][GEOG…" at bounding box center [280, 206] width 59 height 20
select select "63_826"
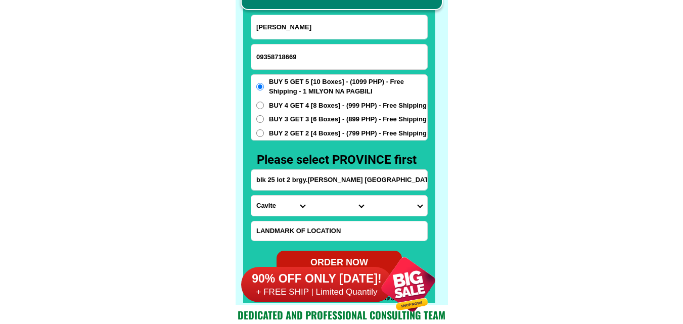
click at [251, 196] on select "Province [GEOGRAPHIC_DATA] [GEOGRAPHIC_DATA][PERSON_NAME][GEOGRAPHIC_DATA][GEOG…" at bounding box center [280, 206] width 59 height 20
click at [382, 176] on input "blk 25 lot 2 brgy.[PERSON_NAME] [GEOGRAPHIC_DATA] phase 1 sun flower st.[PERSON…" at bounding box center [339, 180] width 176 height 20
click at [341, 201] on select "City [PERSON_NAME] [PERSON_NAME] [GEOGRAPHIC_DATA]-city [GEOGRAPHIC_DATA]-[GEOG…" at bounding box center [339, 206] width 59 height 20
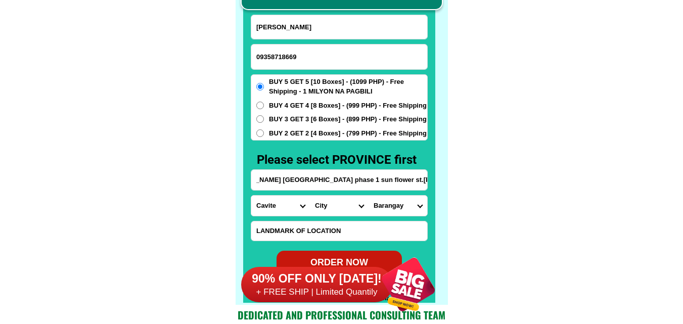
scroll to position [0, 0]
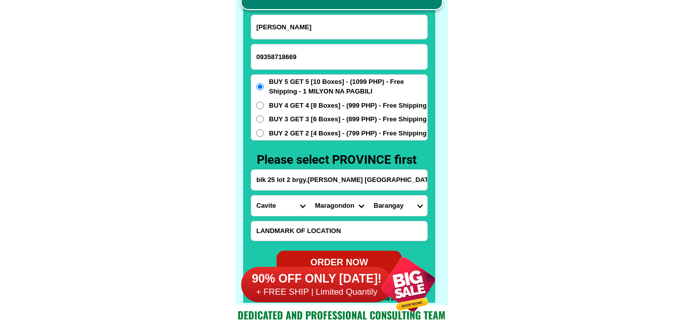
click at [364, 181] on input "blk 25 lot 2 brgy.[PERSON_NAME] [GEOGRAPHIC_DATA] phase 1 sun flower st.[PERSON…" at bounding box center [339, 180] width 176 height 20
click at [336, 214] on select "City [PERSON_NAME] [PERSON_NAME] [GEOGRAPHIC_DATA]-city [GEOGRAPHIC_DATA]-[GEOG…" at bounding box center [339, 206] width 59 height 20
click at [350, 196] on select "City [PERSON_NAME] [PERSON_NAME] [GEOGRAPHIC_DATA]-city [GEOGRAPHIC_DATA]-[GEOG…" at bounding box center [339, 206] width 59 height 20
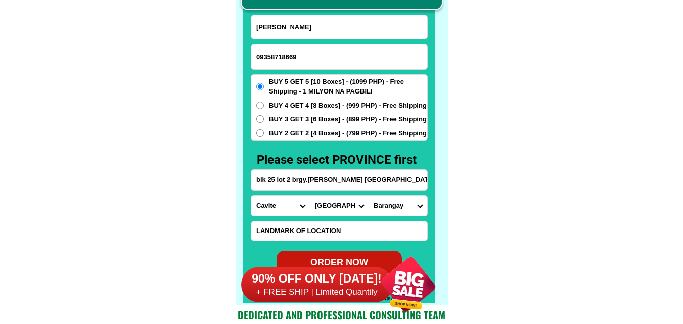
drag, startPoint x: 321, startPoint y: 201, endPoint x: 335, endPoint y: 200, distance: 14.2
click at [321, 202] on select "City [PERSON_NAME] [PERSON_NAME] [GEOGRAPHIC_DATA]-city [GEOGRAPHIC_DATA]-[GEOG…" at bounding box center [339, 206] width 59 height 20
select select "63_8262990"
click at [310, 196] on select "City [PERSON_NAME] [PERSON_NAME] [GEOGRAPHIC_DATA]-city [GEOGRAPHIC_DATA]-[GEOG…" at bounding box center [339, 206] width 59 height 20
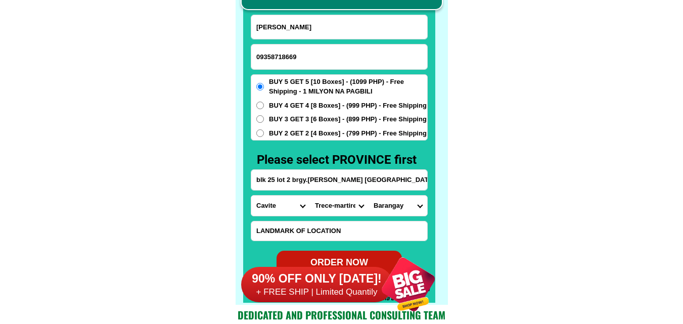
click at [391, 200] on select "Barangay [PERSON_NAME] (piscal mundo) [PERSON_NAME] (lagundian) [PERSON_NAME] (…" at bounding box center [398, 206] width 59 height 20
select select "63_82629909784"
click at [369, 196] on select "Barangay [PERSON_NAME] (piscal mundo) [PERSON_NAME] (lagundian) [PERSON_NAME] (…" at bounding box center [398, 206] width 59 height 20
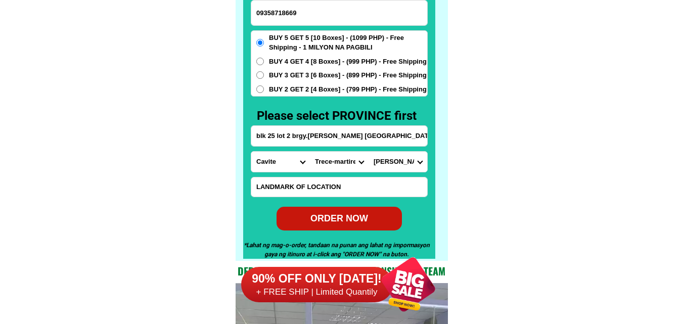
scroll to position [7960, 0]
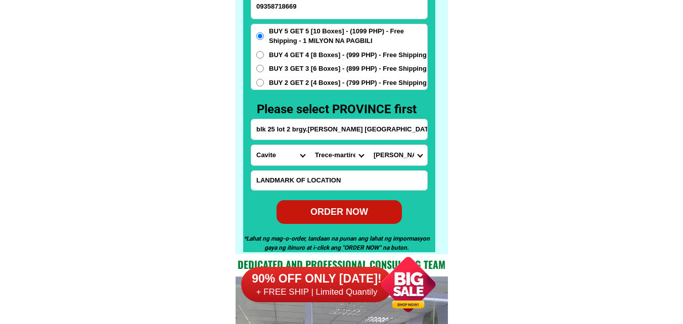
click at [345, 206] on div "ORDER NOW" at bounding box center [339, 212] width 125 height 14
radio input "true"
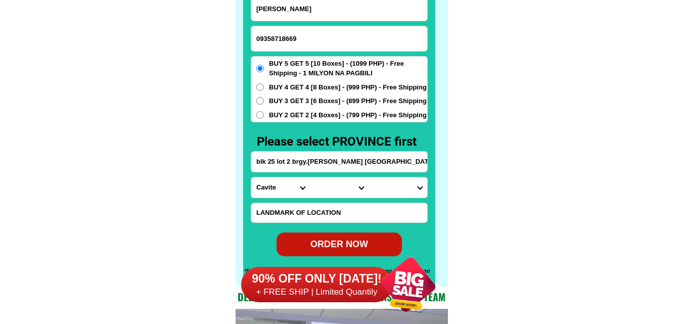
scroll to position [7910, 0]
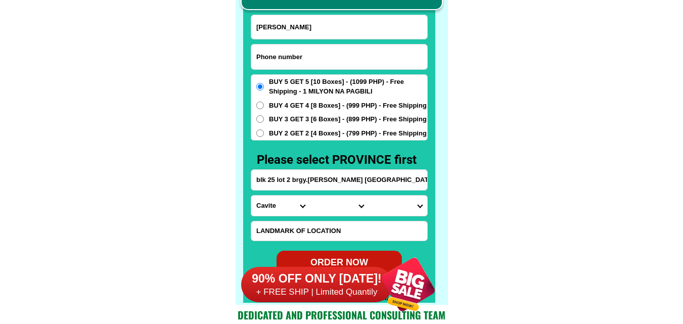
click at [290, 57] on input "Input phone_number" at bounding box center [339, 56] width 176 height 25
paste input "09197127010"
type input "09197127010"
click at [303, 37] on input "Input full_name" at bounding box center [339, 27] width 176 height 24
paste input "[PERSON_NAME]"
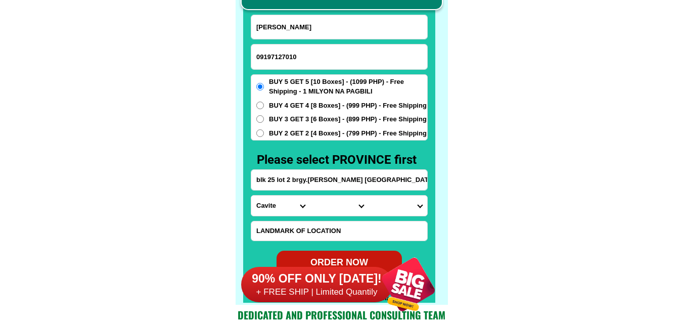
type input "[PERSON_NAME]"
click at [298, 179] on input "blk 25 lot 2 brgy.[PERSON_NAME] [GEOGRAPHIC_DATA] phase 1 sun flower st.[PERSON…" at bounding box center [339, 180] width 176 height 20
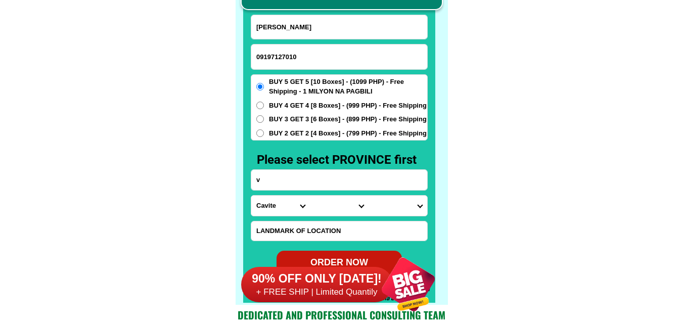
paste input "Poblacion Marihatag [GEOGRAPHIC_DATA]"
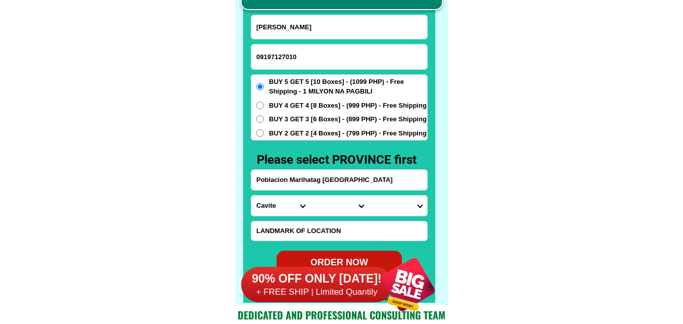
type input "Poblacion Marihatag [GEOGRAPHIC_DATA]"
click at [281, 205] on select "Province [GEOGRAPHIC_DATA] [GEOGRAPHIC_DATA][PERSON_NAME][GEOGRAPHIC_DATA][GEOG…" at bounding box center [280, 206] width 59 height 20
select select "63_115"
click at [251, 196] on select "Province [GEOGRAPHIC_DATA] [GEOGRAPHIC_DATA][PERSON_NAME][GEOGRAPHIC_DATA][GEOG…" at bounding box center [280, 206] width 59 height 20
click at [330, 209] on select "City [GEOGRAPHIC_DATA] Bislig-city [GEOGRAPHIC_DATA][PERSON_NAME] [PERSON_NAME]…" at bounding box center [339, 206] width 59 height 20
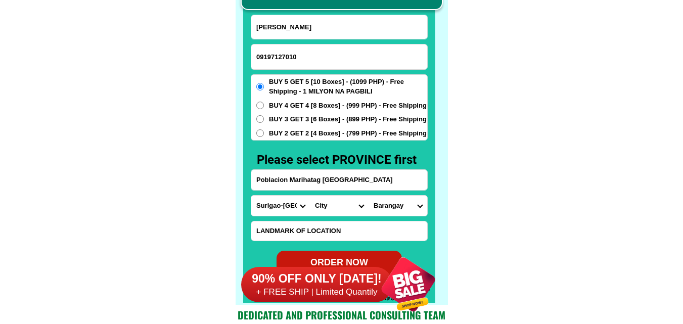
select select "63_1158349"
click at [310, 196] on select "City [GEOGRAPHIC_DATA] Bislig-city [GEOGRAPHIC_DATA][PERSON_NAME] [PERSON_NAME]…" at bounding box center [339, 206] width 59 height 20
click at [388, 206] on select "Barangay [PERSON_NAME] [GEOGRAPHIC_DATA] [GEOGRAPHIC_DATA] [GEOGRAPHIC_DATA] [G…" at bounding box center [398, 206] width 59 height 20
select select "63_11583491711"
click at [369, 196] on select "Barangay [PERSON_NAME] [GEOGRAPHIC_DATA] [GEOGRAPHIC_DATA] [GEOGRAPHIC_DATA] [G…" at bounding box center [398, 206] width 59 height 20
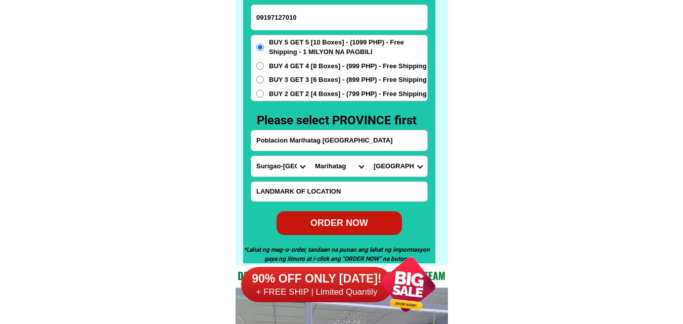
scroll to position [7960, 0]
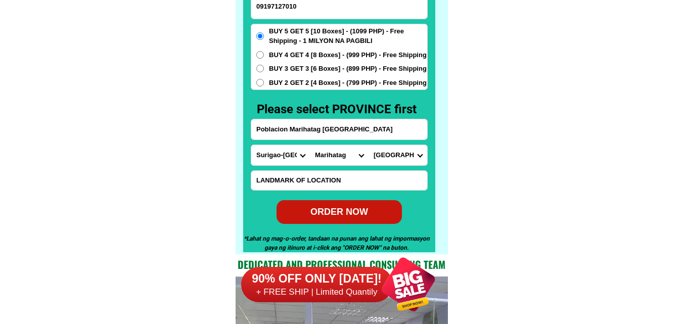
click at [354, 208] on div "ORDER NOW" at bounding box center [339, 212] width 125 height 14
type input "09197127010"
type input "Poblacion Marihatag [GEOGRAPHIC_DATA]"
radio input "true"
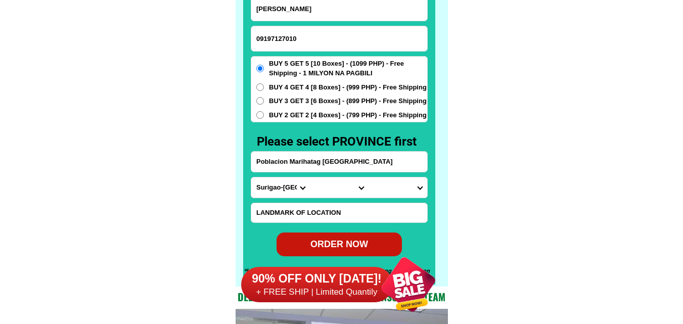
scroll to position [7910, 0]
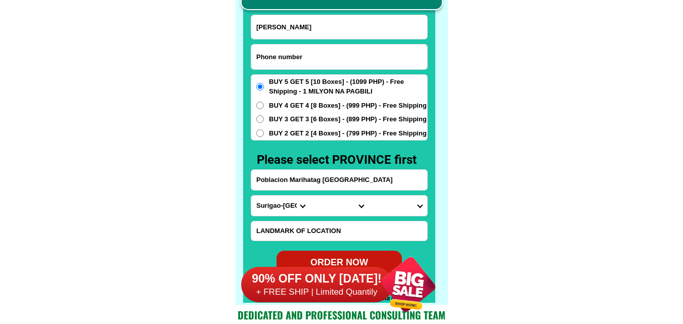
drag, startPoint x: 291, startPoint y: 59, endPoint x: 231, endPoint y: 44, distance: 61.8
click at [291, 59] on input "Input phone_number" at bounding box center [339, 56] width 176 height 25
paste input "09066263073"
type input "09066263073"
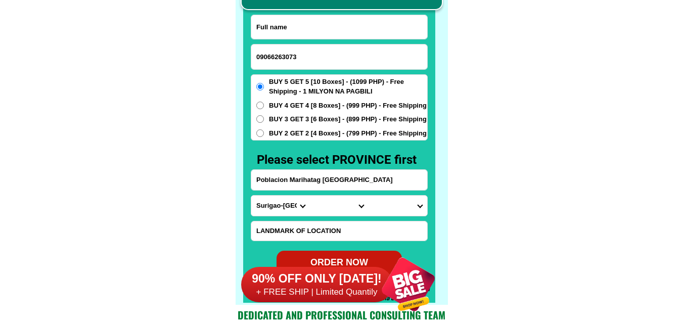
click at [300, 21] on input "Input full_name" at bounding box center [339, 27] width 176 height 24
paste input "[PERSON_NAME]"
type input "[PERSON_NAME]"
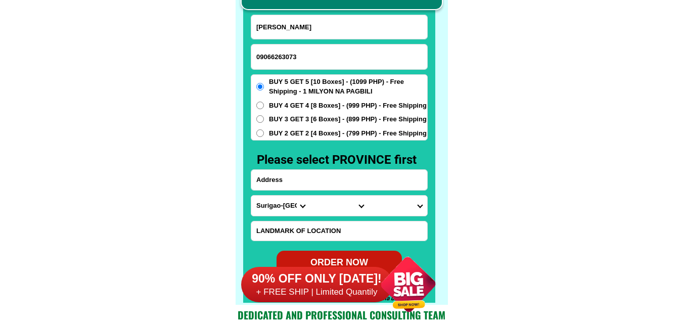
click at [297, 180] on input "Input address" at bounding box center [339, 180] width 176 height 20
paste input "purok 2 timuay [PERSON_NAME] Zamboanga sibugay prevince [GEOGRAPHIC_DATA]"
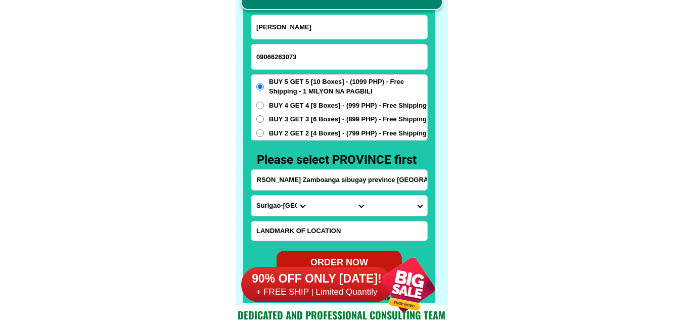
type input "purok 2 timuay [PERSON_NAME] Zamboanga sibugay prevince [GEOGRAPHIC_DATA]"
click at [271, 199] on select "Province [GEOGRAPHIC_DATA] [GEOGRAPHIC_DATA][PERSON_NAME][GEOGRAPHIC_DATA][GEOG…" at bounding box center [280, 206] width 59 height 20
select select "63_480"
click at [251, 196] on select "Province [GEOGRAPHIC_DATA] [GEOGRAPHIC_DATA][PERSON_NAME][GEOGRAPHIC_DATA][GEOG…" at bounding box center [280, 206] width 59 height 20
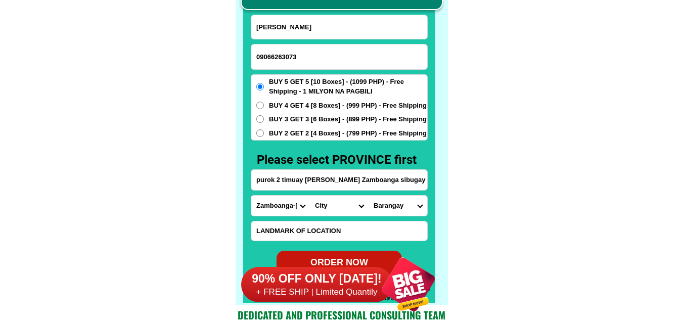
click at [331, 197] on select "City Buug [PERSON_NAME] Mabuhay [GEOGRAPHIC_DATA] Naga [GEOGRAPHIC_DATA] [PERSO…" at bounding box center [339, 206] width 59 height 20
select select "63_4805863"
click at [310, 196] on select "City Buug [PERSON_NAME] Mabuhay [GEOGRAPHIC_DATA] Naga [GEOGRAPHIC_DATA] [PERSO…" at bounding box center [339, 206] width 59 height 20
click at [401, 207] on select "Barangay Banker Bolo batallion [PERSON_NAME] [PERSON_NAME] (balungis) Diampak D…" at bounding box center [398, 206] width 59 height 20
select select "63_48058634067"
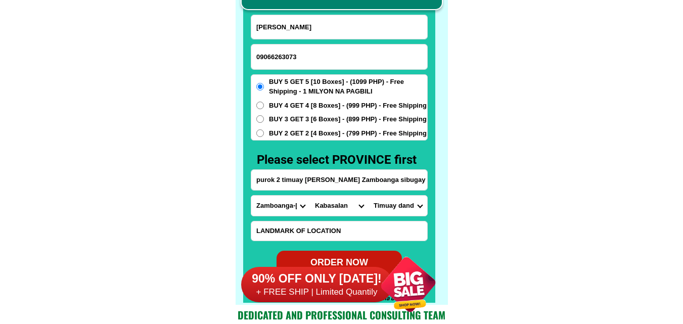
click at [369, 196] on select "Barangay Banker Bolo batallion [PERSON_NAME] [PERSON_NAME] (balungis) Diampak D…" at bounding box center [398, 206] width 59 height 20
drag, startPoint x: 524, startPoint y: 189, endPoint x: 518, endPoint y: 180, distance: 10.8
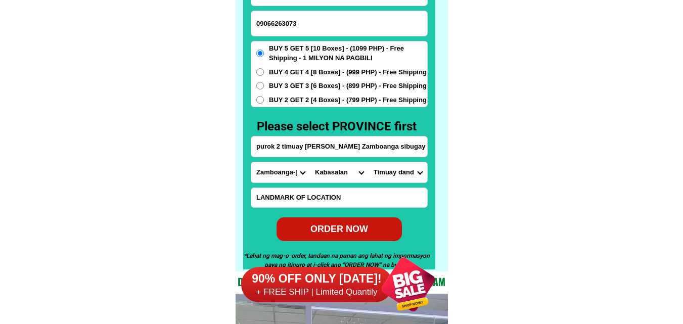
scroll to position [7960, 0]
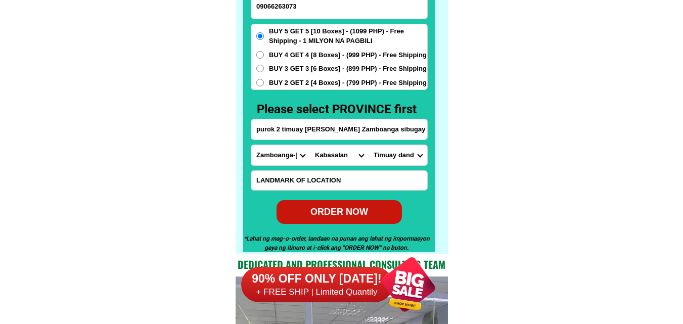
click at [328, 206] on div "ORDER NOW" at bounding box center [339, 212] width 125 height 14
type input "purok 2 timuay [PERSON_NAME] Zamboanga sibugay prevince [GEOGRAPHIC_DATA]"
radio input "true"
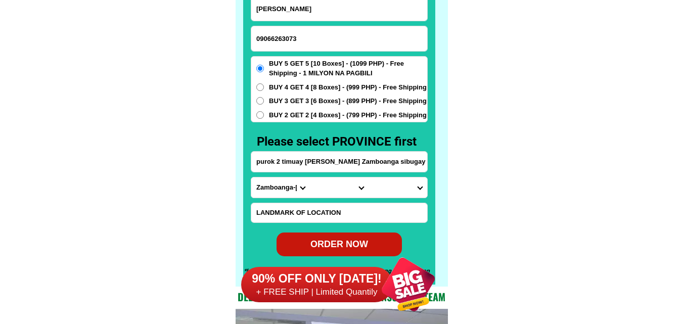
scroll to position [7910, 0]
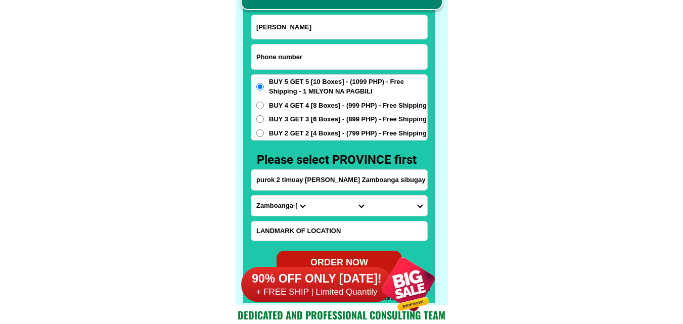
click at [304, 60] on input "Input phone_number" at bounding box center [339, 56] width 176 height 25
paste input "0950724292"
click at [295, 62] on input "0950724292" at bounding box center [339, 56] width 176 height 25
paste input "²24⁵292."
click at [286, 56] on input "09507²24⁵292." at bounding box center [339, 56] width 176 height 25
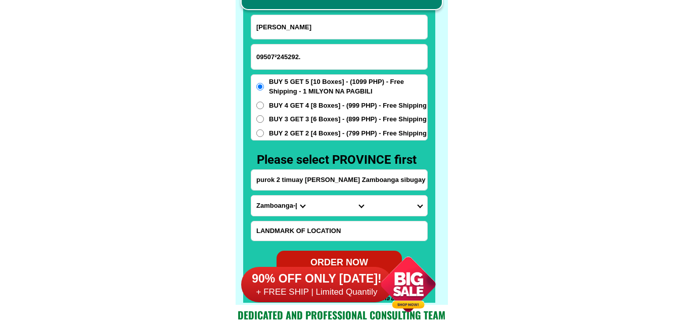
click at [276, 55] on input "09507²245292." at bounding box center [339, 56] width 176 height 25
click at [312, 55] on input "095072245292." at bounding box center [339, 56] width 176 height 25
type input "095072245292"
drag, startPoint x: 295, startPoint y: 34, endPoint x: 291, endPoint y: 22, distance: 13.1
click at [295, 34] on input "Input full_name" at bounding box center [339, 27] width 176 height 24
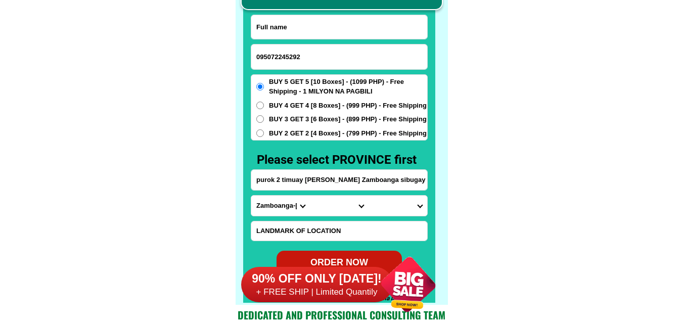
paste input "[PERSON_NAME]"
type input "[PERSON_NAME]"
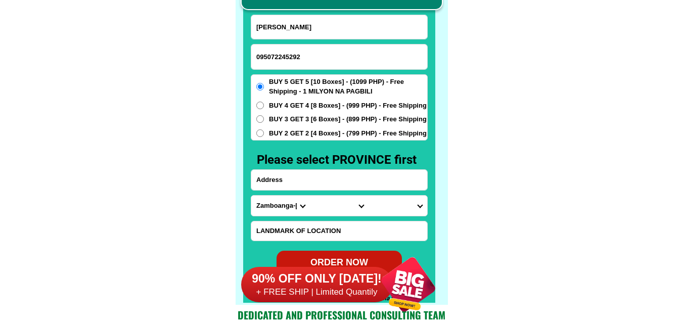
click at [304, 186] on input "Input address" at bounding box center [339, 180] width 176 height 20
paste input "add Pasig pandacan brgy 685 stasion 10"
type input "add Pasig pandacan brgy 685 stasion 10"
drag, startPoint x: 271, startPoint y: 55, endPoint x: 285, endPoint y: 56, distance: 14.2
click at [285, 56] on input "095072245292" at bounding box center [339, 56] width 176 height 25
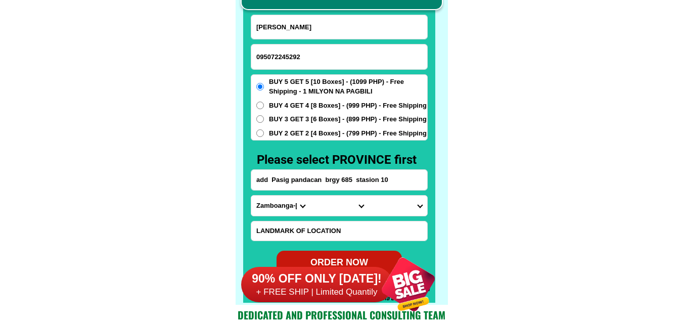
click at [300, 55] on input "095072245292" at bounding box center [339, 56] width 176 height 25
type input "09507224529"
click at [283, 212] on select "Province [GEOGRAPHIC_DATA] [GEOGRAPHIC_DATA][PERSON_NAME][GEOGRAPHIC_DATA][GEOG…" at bounding box center [280, 206] width 59 height 20
select select "63_219"
click at [251, 196] on select "Province [GEOGRAPHIC_DATA] [GEOGRAPHIC_DATA][PERSON_NAME][GEOGRAPHIC_DATA][GEOG…" at bounding box center [280, 206] width 59 height 20
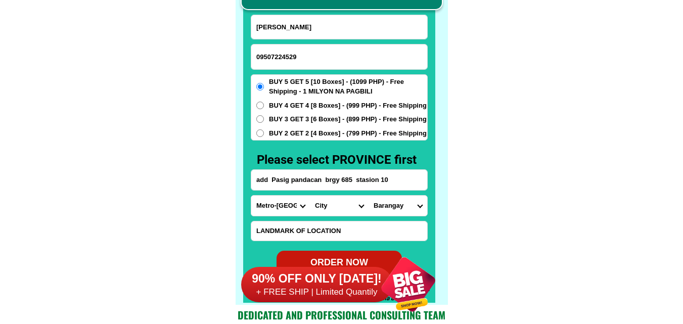
click at [327, 208] on select "City [GEOGRAPHIC_DATA] [GEOGRAPHIC_DATA] [GEOGRAPHIC_DATA] [GEOGRAPHIC_DATA]-ci…" at bounding box center [339, 206] width 59 height 20
select select "63_2196502"
click at [310, 196] on select "City [GEOGRAPHIC_DATA] [GEOGRAPHIC_DATA] [GEOGRAPHIC_DATA] [GEOGRAPHIC_DATA]-ci…" at bounding box center [339, 206] width 59 height 20
click at [396, 202] on select "Barangay Bagong ilog Bagong katipunan [GEOGRAPHIC_DATA] [GEOGRAPHIC_DATA] [GEOG…" at bounding box center [398, 206] width 59 height 20
select select "63_2196502841"
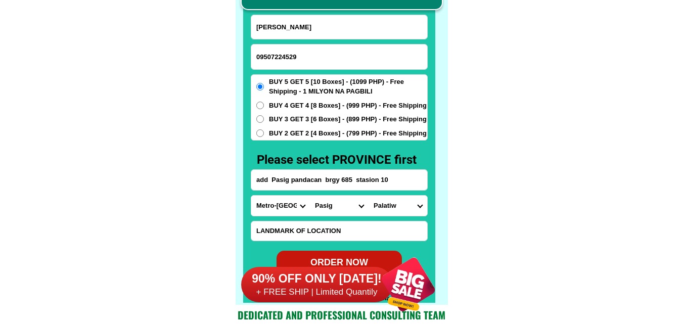
click at [335, 200] on select "City [GEOGRAPHIC_DATA] [GEOGRAPHIC_DATA] [GEOGRAPHIC_DATA] [GEOGRAPHIC_DATA]-ci…" at bounding box center [339, 206] width 59 height 20
select select "63_2198495"
click at [310, 196] on select "City [GEOGRAPHIC_DATA] [GEOGRAPHIC_DATA] [GEOGRAPHIC_DATA] [GEOGRAPHIC_DATA]-ci…" at bounding box center [339, 206] width 59 height 20
click at [408, 205] on select "[GEOGRAPHIC_DATA]" at bounding box center [398, 206] width 59 height 20
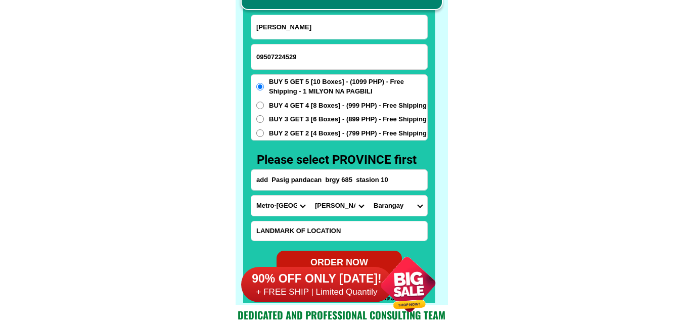
select select "63_21984954717"
click at [369, 196] on select "[GEOGRAPHIC_DATA]" at bounding box center [398, 206] width 59 height 20
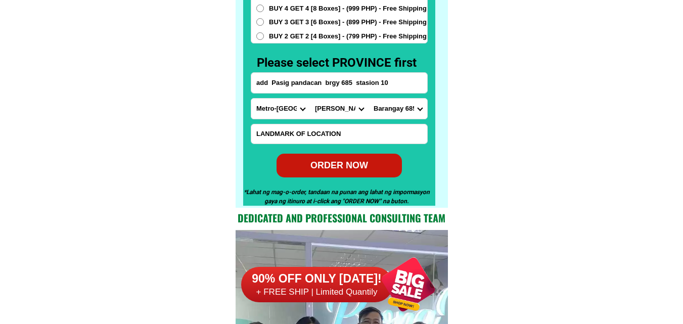
scroll to position [8011, 0]
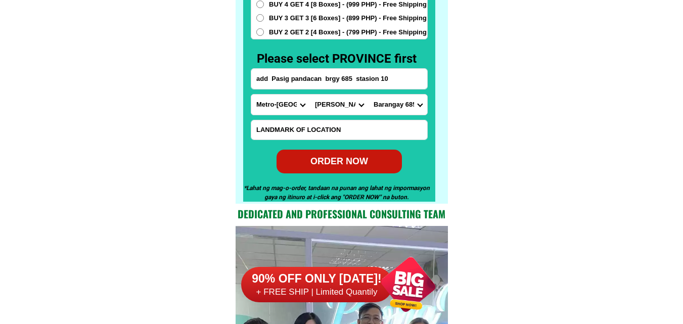
click at [361, 168] on div "ORDER NOW" at bounding box center [339, 162] width 125 height 14
radio input "true"
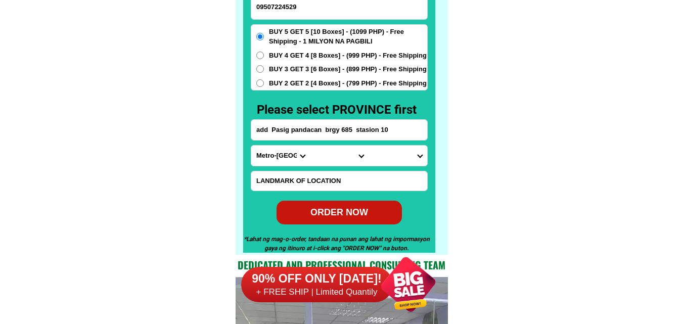
scroll to position [7910, 0]
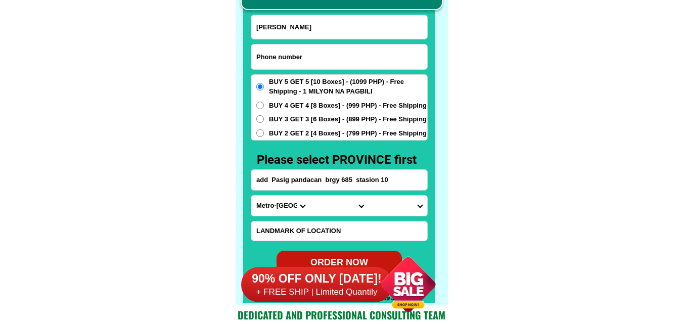
click at [322, 54] on input "Input phone_number" at bounding box center [339, 56] width 176 height 25
paste input "O9268634748"
drag, startPoint x: 260, startPoint y: 55, endPoint x: 244, endPoint y: 56, distance: 16.2
click at [244, 56] on div "CASH ON DELIVERY (COD) FREE SHIPPING (Receive after 4-10 days of shipping) COMP…" at bounding box center [342, 126] width 212 height 355
type input "09268634748"
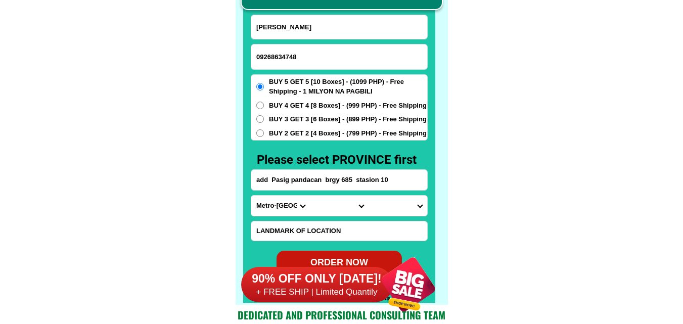
drag, startPoint x: 161, startPoint y: 99, endPoint x: 141, endPoint y: 13, distance: 87.8
click at [295, 42] on form "[PERSON_NAME] 09268634748 ORDER NOW add Pasig pandacan brgy 685 stasion 10 Prov…" at bounding box center [339, 145] width 177 height 260
click at [299, 31] on input "Input full_name" at bounding box center [339, 27] width 176 height 24
paste input "[PERSON_NAME]"
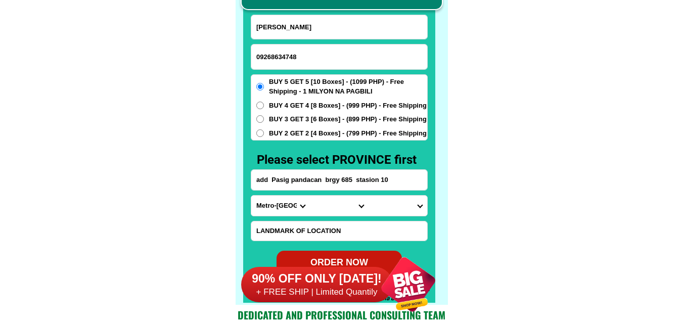
type input "[PERSON_NAME]"
click at [304, 185] on input "Input address" at bounding box center [339, 180] width 176 height 20
paste input "C-4 MLQ St. Purok-3 Bagumbayan"
type input "C-4 MLQ St. Purok-3 Bagumbayan"
click at [306, 225] on input "Input LANDMARKOFLOCATION" at bounding box center [339, 230] width 176 height 19
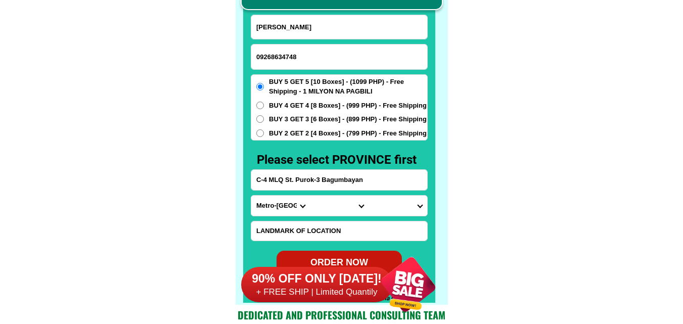
paste input "Taguig City (my tindahAn sa unahan. sa Amin my kulay dilaw at blue at my Tulay …"
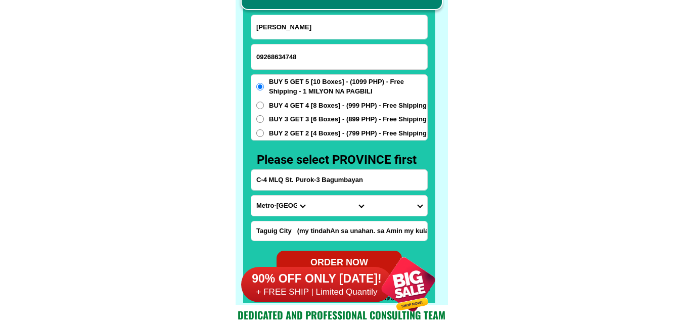
scroll to position [0, 180]
type input "Taguig City (my tindahAn sa unahan. sa Amin my kulay dilaw at blue at my Tulay …"
drag, startPoint x: 371, startPoint y: 174, endPoint x: 177, endPoint y: 173, distance: 193.6
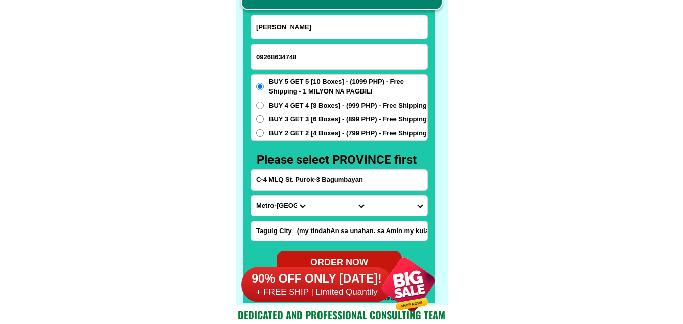
click at [282, 204] on select "Province [GEOGRAPHIC_DATA] [GEOGRAPHIC_DATA][PERSON_NAME][GEOGRAPHIC_DATA][GEOG…" at bounding box center [280, 206] width 59 height 20
select select "63_219"
click at [251, 196] on select "Province [GEOGRAPHIC_DATA] [GEOGRAPHIC_DATA][PERSON_NAME][GEOGRAPHIC_DATA][GEOG…" at bounding box center [280, 206] width 59 height 20
click at [335, 206] on select "City [GEOGRAPHIC_DATA] [GEOGRAPHIC_DATA] [GEOGRAPHIC_DATA] [GEOGRAPHIC_DATA]-ci…" at bounding box center [339, 206] width 59 height 20
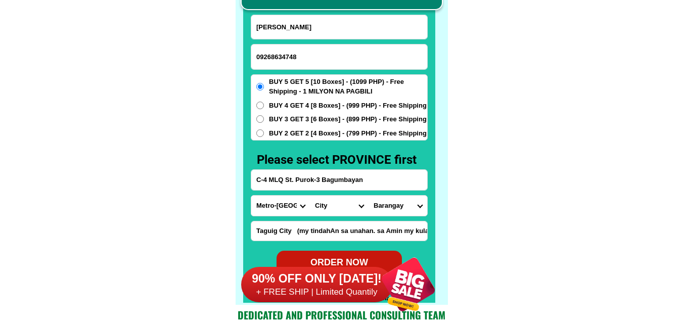
select select "63_2191611"
click at [310, 196] on select "City [GEOGRAPHIC_DATA] [GEOGRAPHIC_DATA] [GEOGRAPHIC_DATA] [GEOGRAPHIC_DATA]-ci…" at bounding box center [339, 206] width 59 height 20
drag, startPoint x: 404, startPoint y: 203, endPoint x: 399, endPoint y: 207, distance: 6.2
click at [400, 205] on select "[GEOGRAPHIC_DATA][PERSON_NAME][GEOGRAPHIC_DATA] [GEOGRAPHIC_DATA][PERSON_NAME] …" at bounding box center [398, 206] width 59 height 20
select select "63_21916114"
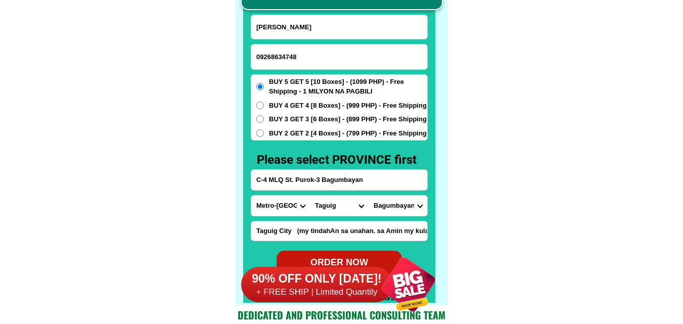
click at [369, 196] on select "[GEOGRAPHIC_DATA][PERSON_NAME][GEOGRAPHIC_DATA] [GEOGRAPHIC_DATA][PERSON_NAME] …" at bounding box center [398, 206] width 59 height 20
click at [325, 128] on span "BUY 2 GET 2 [4 Boxes] - (799 PHP) - Free Shipping" at bounding box center [348, 133] width 158 height 10
click at [264, 129] on input "BUY 2 GET 2 [4 Boxes] - (799 PHP) - Free Shipping" at bounding box center [260, 133] width 8 height 8
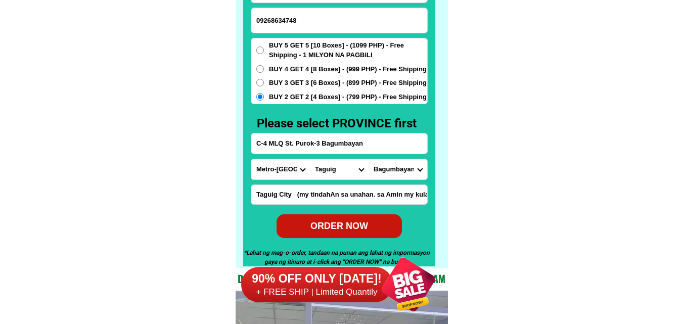
scroll to position [7960, 0]
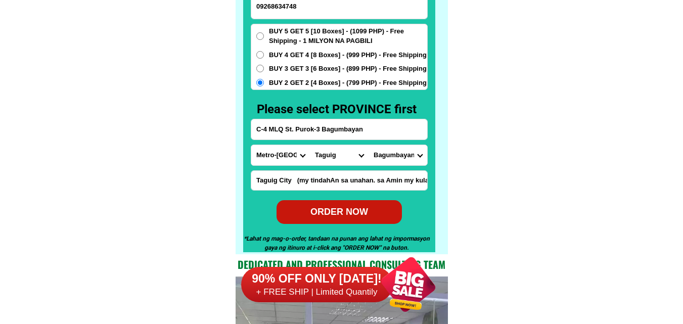
click at [354, 211] on div "ORDER NOW" at bounding box center [339, 212] width 125 height 14
radio input "true"
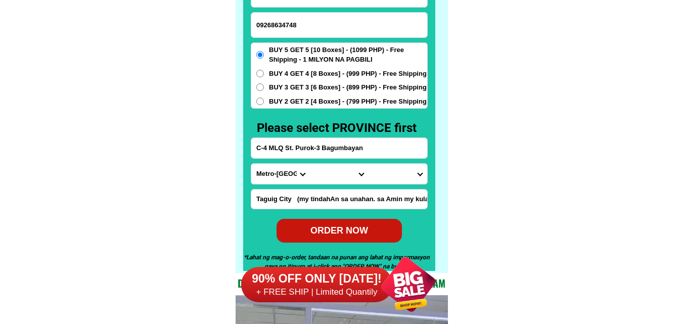
scroll to position [7910, 0]
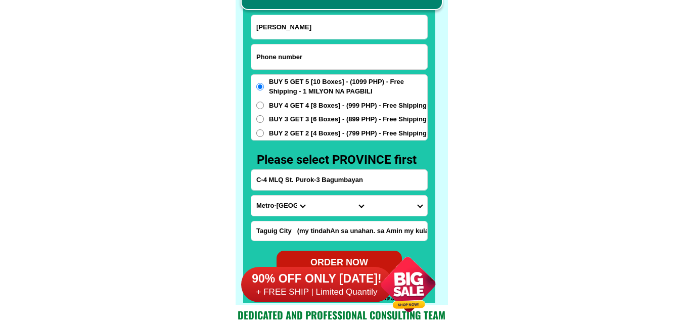
paste input "09672838768"
click at [304, 54] on input "09672838768" at bounding box center [339, 56] width 176 height 25
type input "09672838768"
drag, startPoint x: 286, startPoint y: 34, endPoint x: 249, endPoint y: 28, distance: 37.3
click at [286, 34] on input "Input full_name" at bounding box center [339, 27] width 176 height 24
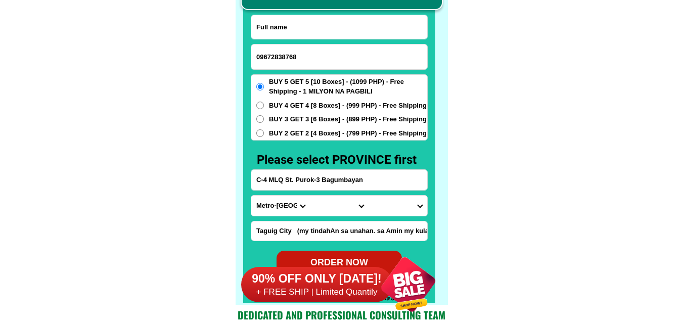
paste input "[PERSON_NAME]"
type input "[PERSON_NAME]"
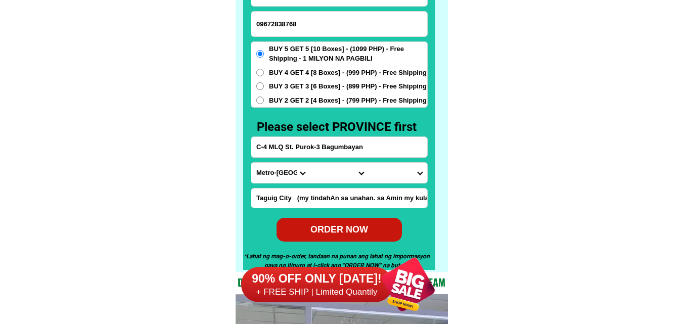
scroll to position [7960, 0]
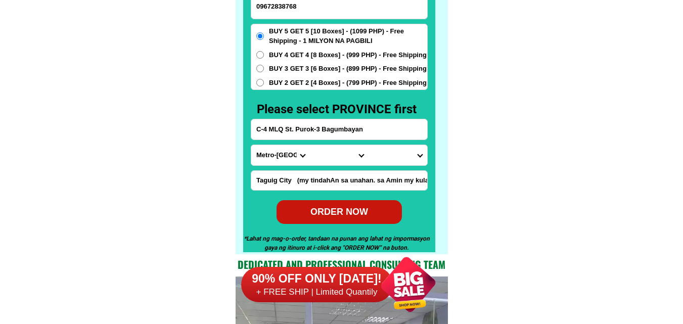
drag, startPoint x: 301, startPoint y: 123, endPoint x: 302, endPoint y: 129, distance: 5.7
click at [301, 123] on input "C-4 MLQ St. Purok-3 Bagumbayan" at bounding box center [339, 129] width 176 height 20
paste input "brgy. bulalacao. [PERSON_NAME]. Palawan. purok. 1"
type input "brgy. bulalacao. [PERSON_NAME]. Palawan. purok. 1"
click at [273, 156] on select "Province [GEOGRAPHIC_DATA] [GEOGRAPHIC_DATA][PERSON_NAME][GEOGRAPHIC_DATA][GEOG…" at bounding box center [280, 155] width 59 height 20
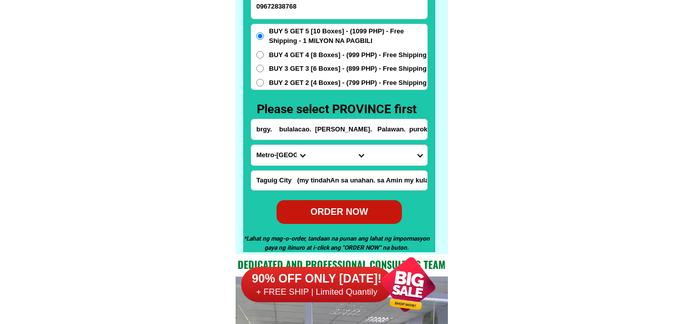
select select "63_811"
click at [251, 145] on select "Province [GEOGRAPHIC_DATA] [GEOGRAPHIC_DATA][PERSON_NAME][GEOGRAPHIC_DATA][GEOG…" at bounding box center [280, 155] width 59 height 20
click at [325, 159] on select "City Aborlan [PERSON_NAME] Brookes-point [GEOGRAPHIC_DATA][PERSON_NAME][GEOGRAP…" at bounding box center [339, 155] width 59 height 20
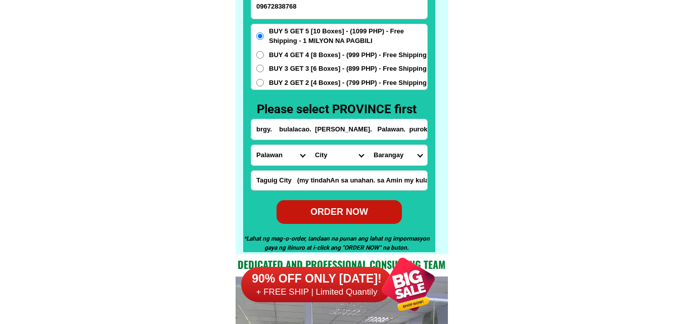
select select "63_8116558"
click at [310, 145] on select "City Aborlan [PERSON_NAME] Brookes-point [GEOGRAPHIC_DATA][PERSON_NAME][GEOGRAP…" at bounding box center [339, 155] width 59 height 20
click at [394, 160] on select "[GEOGRAPHIC_DATA] (pob.) [GEOGRAPHIC_DATA] (pob.) [GEOGRAPHIC_DATA] (pob.) [GEO…" at bounding box center [398, 155] width 59 height 20
select select "63_81165588446"
click at [369, 145] on select "[GEOGRAPHIC_DATA] (pob.) [GEOGRAPHIC_DATA] (pob.) [GEOGRAPHIC_DATA] (pob.) [GEO…" at bounding box center [398, 155] width 59 height 20
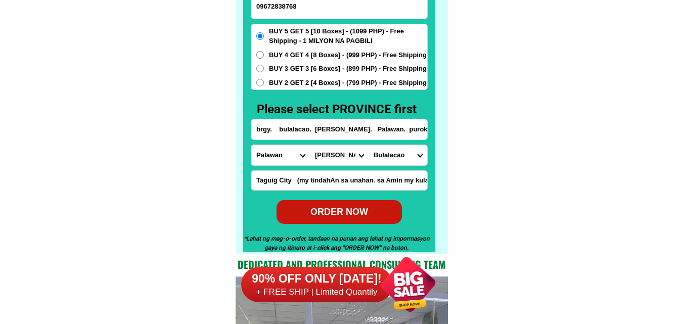
click at [279, 83] on span "BUY 2 GET 2 [4 Boxes] - (799 PHP) - Free Shipping" at bounding box center [348, 83] width 158 height 10
click at [264, 83] on input "BUY 2 GET 2 [4 Boxes] - (799 PHP) - Free Shipping" at bounding box center [260, 83] width 8 height 8
radio input "true"
click at [354, 221] on div "ORDER NOW" at bounding box center [339, 212] width 125 height 24
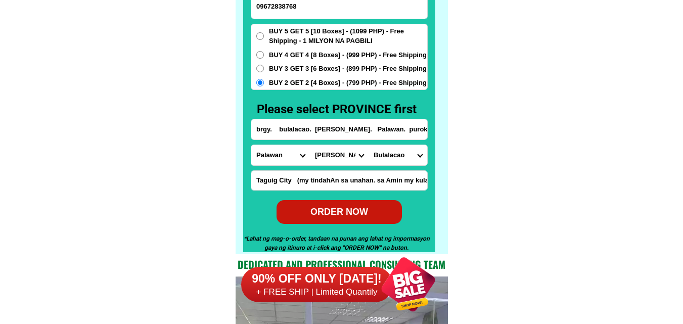
type input "brgy. bulalacao. [PERSON_NAME]. Palawan. purok. 1"
radio input "true"
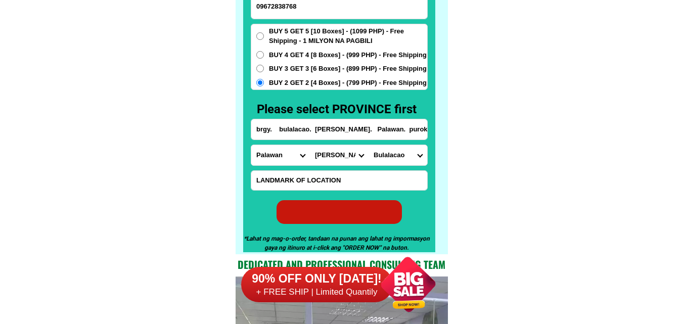
radio input "true"
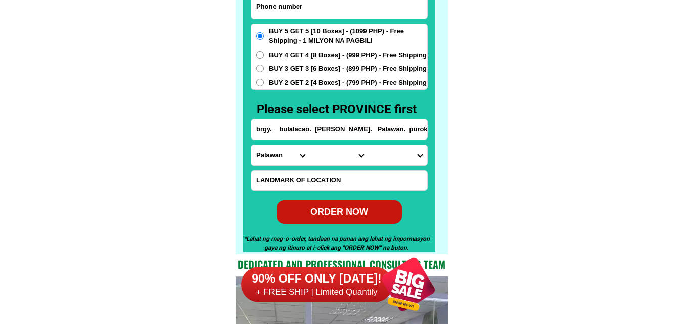
drag, startPoint x: 306, startPoint y: 13, endPoint x: 264, endPoint y: 13, distance: 41.5
click at [306, 13] on input "Input phone_number" at bounding box center [339, 6] width 176 height 25
paste input "09776316264"
type input "09776316264"
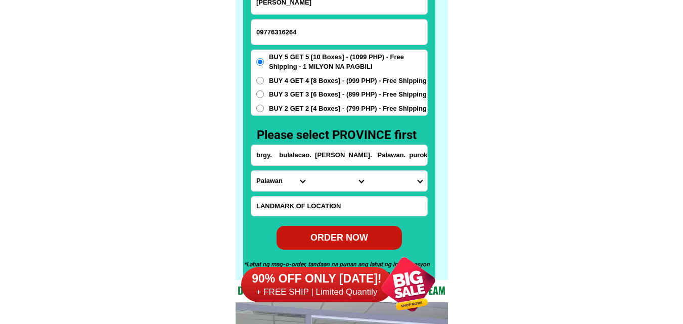
scroll to position [7910, 0]
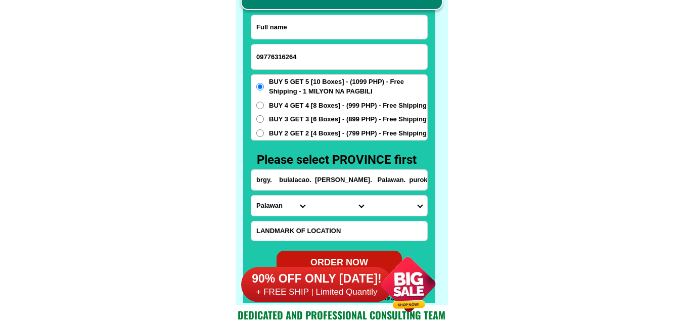
click at [323, 29] on input "Input full_name" at bounding box center [339, 27] width 176 height 24
paste input "[PERSON_NAME]"
type input "[PERSON_NAME]"
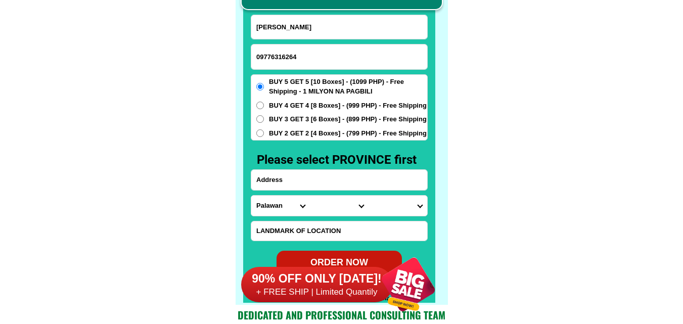
click at [307, 173] on input "Input address" at bounding box center [339, 180] width 176 height 20
paste input "[STREET_ADDRESS], [GEOGRAPHIC_DATA][PERSON_NAME][GEOGRAPHIC_DATA]"
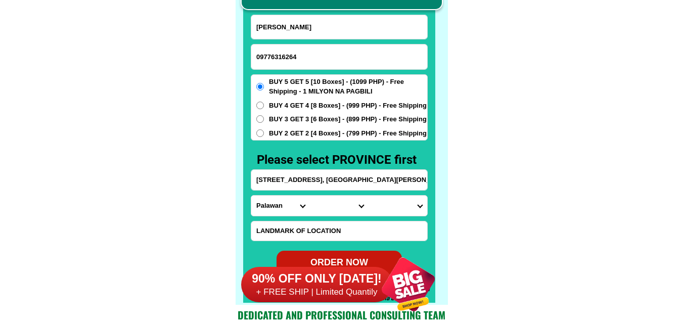
scroll to position [0, 5]
type input "[STREET_ADDRESS], [GEOGRAPHIC_DATA][PERSON_NAME][GEOGRAPHIC_DATA]"
click at [277, 199] on select "Province [GEOGRAPHIC_DATA] [GEOGRAPHIC_DATA][PERSON_NAME][GEOGRAPHIC_DATA][GEOG…" at bounding box center [280, 206] width 59 height 20
select select "63_870"
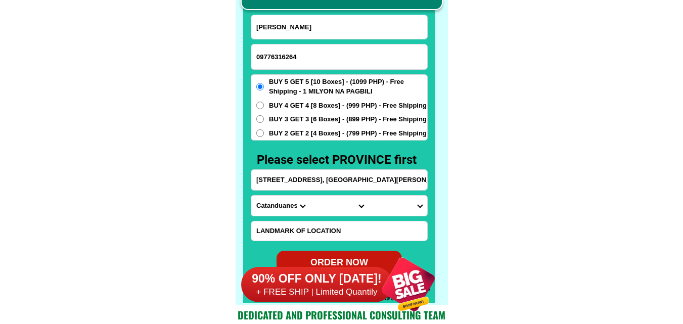
click at [251, 196] on select "Province [GEOGRAPHIC_DATA] [GEOGRAPHIC_DATA][PERSON_NAME][GEOGRAPHIC_DATA][GEOG…" at bounding box center [280, 206] width 59 height 20
click at [341, 207] on select "City [PERSON_NAME][GEOGRAPHIC_DATA] [PERSON_NAME][GEOGRAPHIC_DATA]-san-[PERSON_…" at bounding box center [339, 206] width 59 height 20
select select "63_870217"
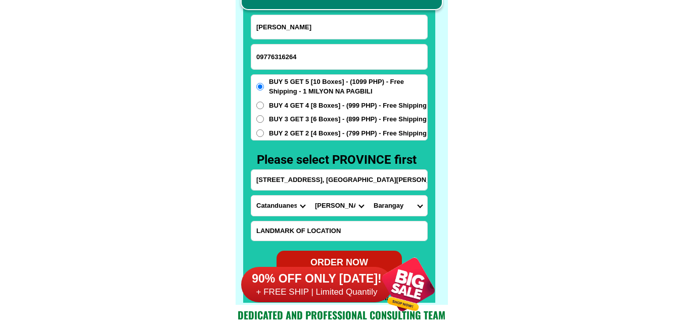
click at [310, 196] on select "City [PERSON_NAME][GEOGRAPHIC_DATA] [PERSON_NAME][GEOGRAPHIC_DATA]-san-[PERSON_…" at bounding box center [339, 206] width 59 height 20
click at [399, 206] on select "Barangay Antipolo [PERSON_NAME] Bagatabao [PERSON_NAME] Magsaysay [GEOGRAPHIC_D…" at bounding box center [398, 206] width 59 height 20
select select "63_8702174251"
click at [369, 196] on select "Barangay Antipolo [PERSON_NAME] Bagatabao [PERSON_NAME] Magsaysay [GEOGRAPHIC_D…" at bounding box center [398, 206] width 59 height 20
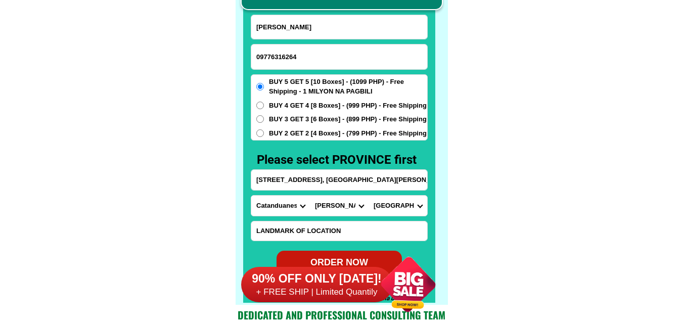
drag, startPoint x: 283, startPoint y: 136, endPoint x: 307, endPoint y: 138, distance: 24.3
click at [285, 136] on span "BUY 2 GET 2 [4 Boxes] - (799 PHP) - Free Shipping" at bounding box center [348, 133] width 158 height 10
click at [310, 135] on span "BUY 2 GET 2 [4 Boxes] - (799 PHP) - Free Shipping" at bounding box center [348, 133] width 158 height 10
click at [264, 135] on input "BUY 2 GET 2 [4 Boxes] - (799 PHP) - Free Shipping" at bounding box center [260, 133] width 8 height 8
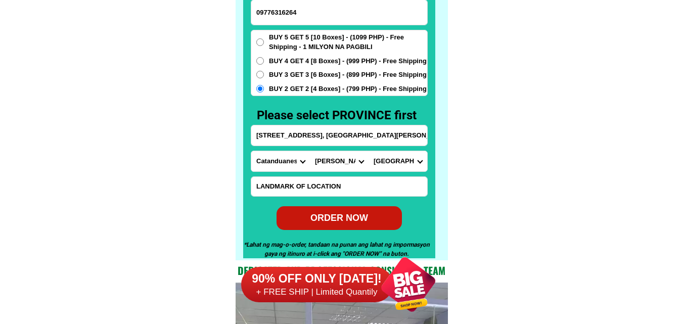
scroll to position [7960, 0]
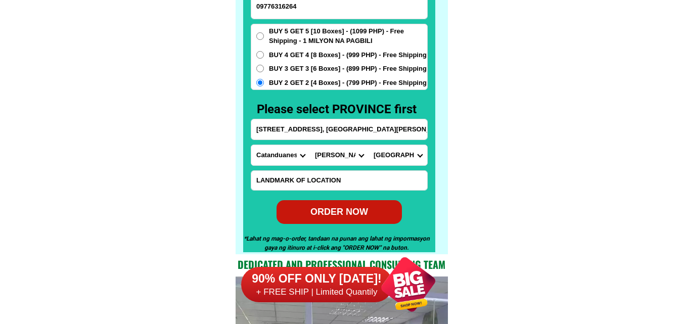
click at [354, 217] on div "ORDER NOW" at bounding box center [339, 212] width 125 height 14
radio input "true"
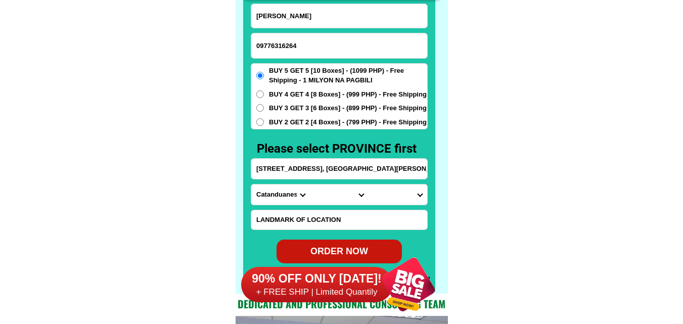
scroll to position [7910, 0]
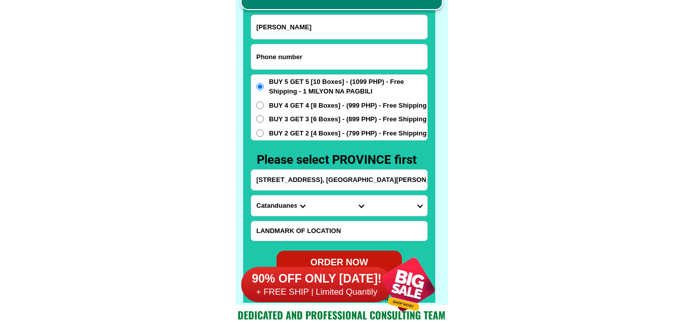
click at [316, 57] on input "Input phone_number" at bounding box center [339, 56] width 176 height 25
paste input "09983301397"
type input "09983301397"
click at [313, 26] on input "[PERSON_NAME]" at bounding box center [339, 27] width 176 height 24
paste input "[PERSON_NAME]"
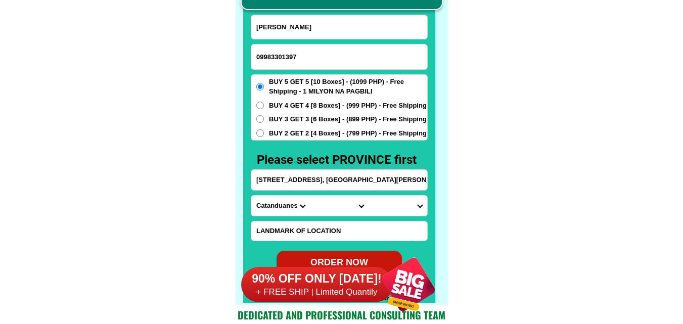
type input "[PERSON_NAME]"
drag, startPoint x: 170, startPoint y: 88, endPoint x: 272, endPoint y: 68, distance: 103.6
drag, startPoint x: 299, startPoint y: 55, endPoint x: 199, endPoint y: 72, distance: 101.5
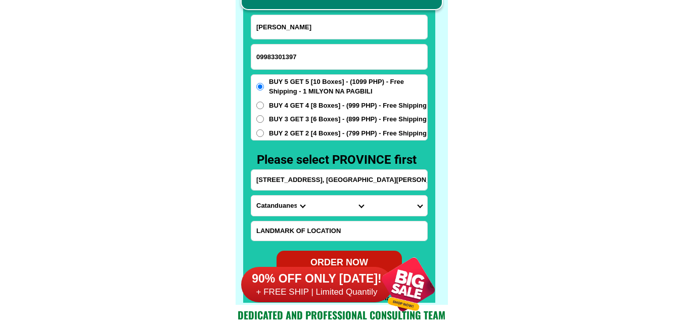
click at [304, 182] on input "[STREET_ADDRESS], [GEOGRAPHIC_DATA][PERSON_NAME][GEOGRAPHIC_DATA]" at bounding box center [339, 180] width 176 height 20
paste input "purok 5 barangay Laguilayan Isulan [GEOGRAPHIC_DATA] near [GEOGRAPHIC_DATA]"
type input "purok 5 barangay Laguilayan Isulan [GEOGRAPHIC_DATA] near [GEOGRAPHIC_DATA]"
click at [281, 207] on select "Province [GEOGRAPHIC_DATA] [GEOGRAPHIC_DATA][PERSON_NAME][GEOGRAPHIC_DATA][GEOG…" at bounding box center [280, 206] width 59 height 20
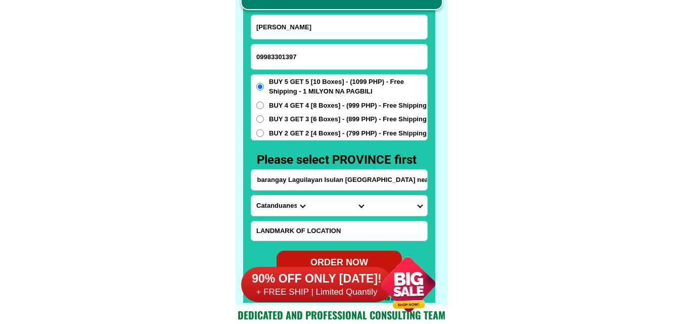
scroll to position [0, 0]
select select "63_189"
click at [251, 196] on select "Province [GEOGRAPHIC_DATA] [GEOGRAPHIC_DATA][PERSON_NAME][GEOGRAPHIC_DATA][GEOG…" at bounding box center [280, 206] width 59 height 20
click at [397, 176] on input "purok 5 barangay Laguilayan Isulan [GEOGRAPHIC_DATA] near [GEOGRAPHIC_DATA]" at bounding box center [339, 180] width 176 height 20
click at [334, 204] on select "City Bagumbayan Columbio Isulan [PERSON_NAME] Palimbang President-[PERSON_NAME]…" at bounding box center [339, 206] width 59 height 20
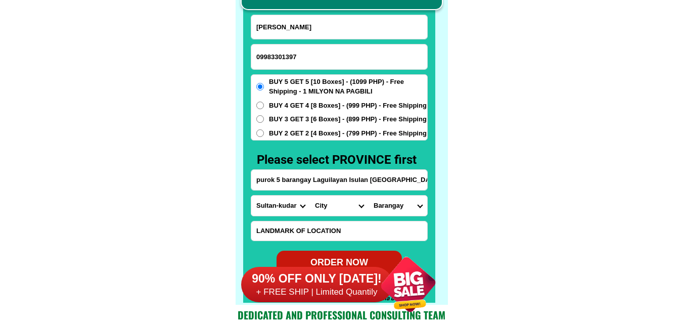
select select "63_1893588"
click at [310, 196] on select "City Bagumbayan Columbio Isulan [PERSON_NAME] Palimbang President-[PERSON_NAME]…" at bounding box center [339, 206] width 59 height 20
click at [391, 204] on select "Barangay [PERSON_NAME] D'[PERSON_NAME] Kalawag i (pob.) Kalawag ii (pob.) Kalaw…" at bounding box center [398, 206] width 59 height 20
select select "63_18935887667"
click at [369, 196] on select "Barangay [PERSON_NAME] D'[PERSON_NAME] Kalawag i (pob.) Kalawag ii (pob.) Kalaw…" at bounding box center [398, 206] width 59 height 20
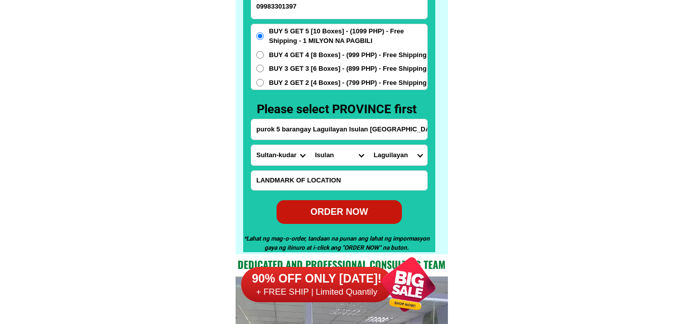
click at [365, 205] on div "ORDER NOW" at bounding box center [339, 212] width 125 height 14
type input "09983301397"
radio input "true"
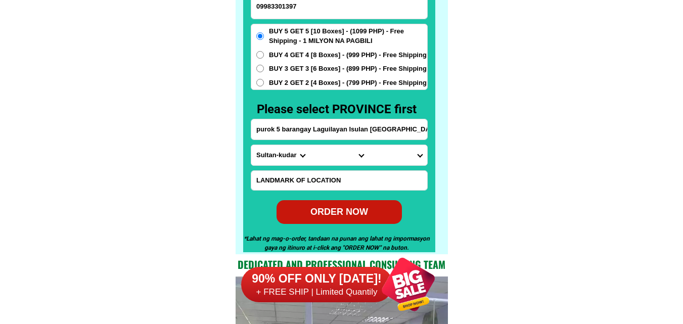
scroll to position [7910, 0]
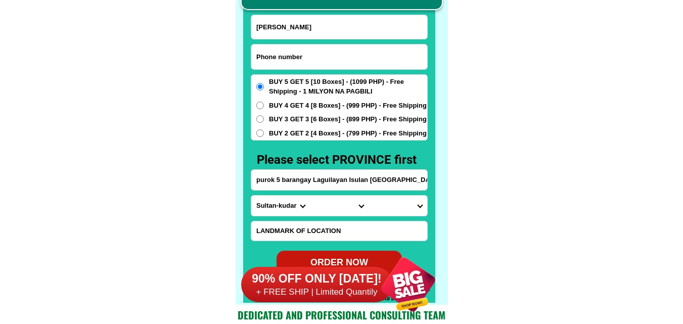
click at [303, 57] on input "Input phone_number" at bounding box center [339, 56] width 176 height 25
paste input "09762013616"
type input "09762013616"
drag, startPoint x: 295, startPoint y: 30, endPoint x: 256, endPoint y: 21, distance: 40.4
click at [295, 30] on input "Input full_name" at bounding box center [339, 27] width 176 height 24
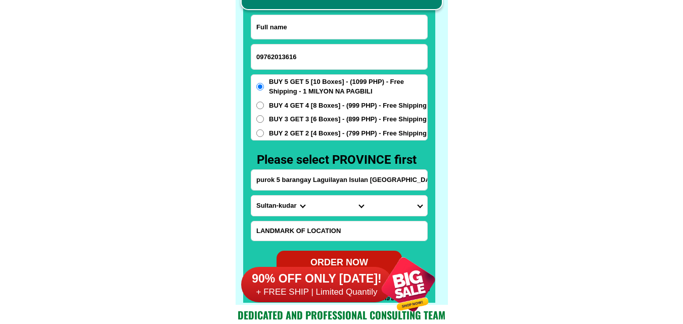
paste input "[PERSON_NAME]"
type input "[PERSON_NAME]"
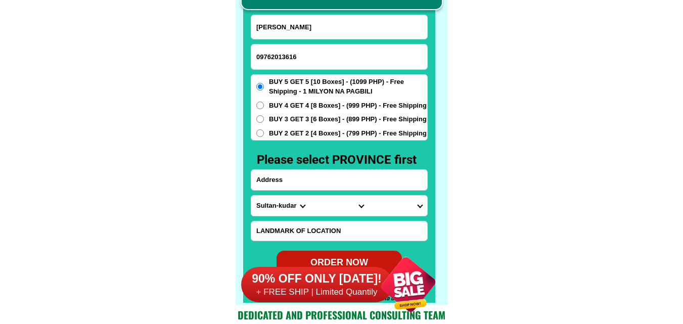
click at [293, 180] on input "Input address" at bounding box center [339, 180] width 176 height 20
paste input "14 sampaguita st [PERSON_NAME] pasig [PERSON_NAME][GEOGRAPHIC_DATA]"
type input "14 sampaguita st [PERSON_NAME] pasig [PERSON_NAME][GEOGRAPHIC_DATA]"
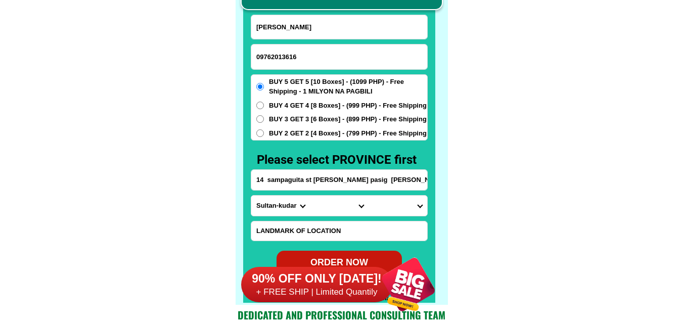
click at [263, 201] on select "Province [GEOGRAPHIC_DATA] [GEOGRAPHIC_DATA][PERSON_NAME][GEOGRAPHIC_DATA][GEOG…" at bounding box center [280, 206] width 59 height 20
select select "63_219"
click at [251, 196] on select "Province [GEOGRAPHIC_DATA] [GEOGRAPHIC_DATA][PERSON_NAME][GEOGRAPHIC_DATA][GEOG…" at bounding box center [280, 206] width 59 height 20
click at [323, 207] on select "City [GEOGRAPHIC_DATA] [GEOGRAPHIC_DATA] [GEOGRAPHIC_DATA] [GEOGRAPHIC_DATA]-ci…" at bounding box center [339, 206] width 59 height 20
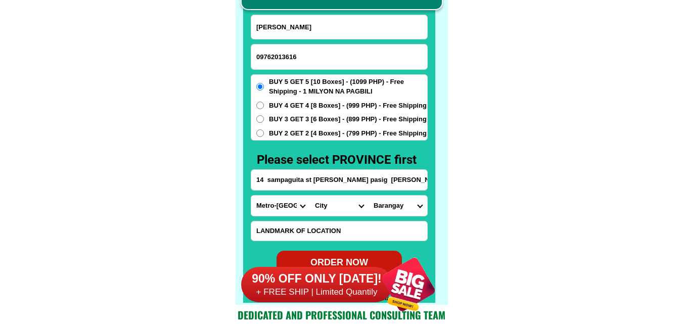
click at [333, 205] on select "City [GEOGRAPHIC_DATA] [GEOGRAPHIC_DATA] [GEOGRAPHIC_DATA] [GEOGRAPHIC_DATA]-ci…" at bounding box center [339, 206] width 59 height 20
select select "63_2196502"
click at [310, 196] on select "City [GEOGRAPHIC_DATA] [GEOGRAPHIC_DATA] [GEOGRAPHIC_DATA] [GEOGRAPHIC_DATA]-ci…" at bounding box center [339, 206] width 59 height 20
click at [399, 208] on select "Barangay Bagong ilog Bagong katipunan [GEOGRAPHIC_DATA] [GEOGRAPHIC_DATA] [GEOG…" at bounding box center [398, 206] width 59 height 20
select select "63_21965024284"
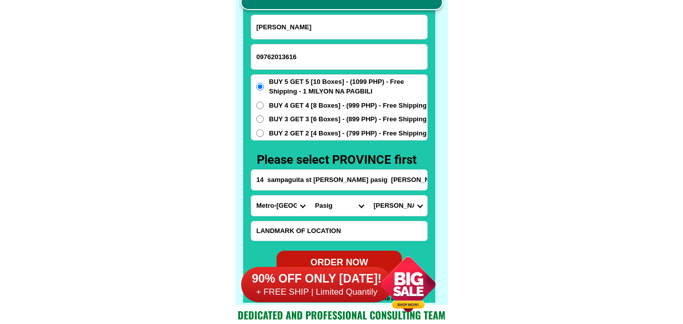
click at [369, 196] on select "Barangay Bagong ilog Bagong katipunan [GEOGRAPHIC_DATA] [GEOGRAPHIC_DATA] [GEOG…" at bounding box center [398, 206] width 59 height 20
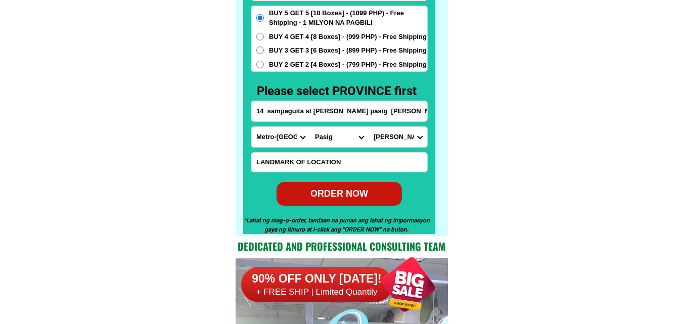
scroll to position [8011, 0]
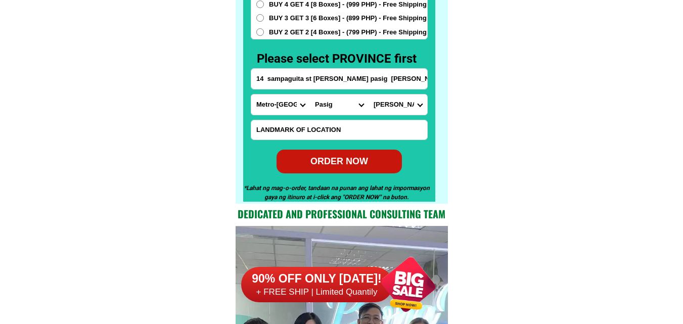
click at [339, 155] on div "ORDER NOW" at bounding box center [339, 162] width 125 height 14
radio input "true"
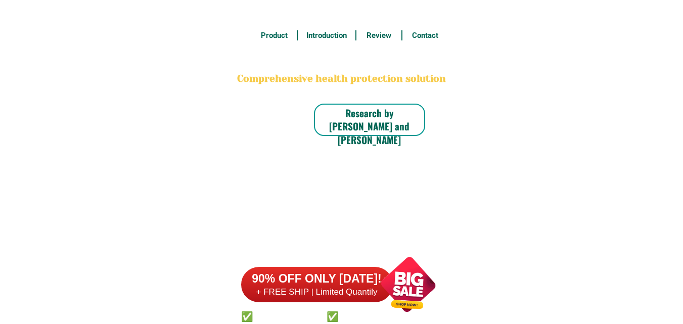
scroll to position [7910, 0]
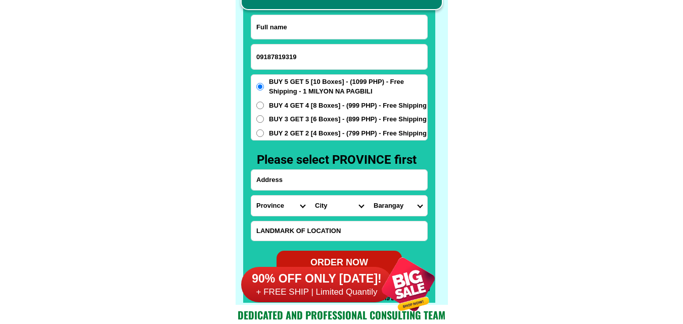
type input "09187819319"
click at [281, 24] on input "Input full_name" at bounding box center [339, 27] width 176 height 24
paste input "Enrico OLINARES"
type input "Enrico OLINARES"
click at [289, 176] on input "Input address" at bounding box center [339, 180] width 176 height 20
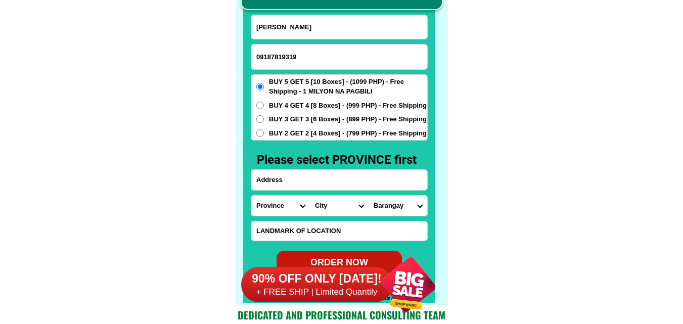
paste input "008narra street limbon limbon Binangonan Rizal Tabi ng SIMBAHAN.."
type input "008narra street limbon limbon Binangonan Rizal Tabi ng SIMBAHAN.."
click at [275, 213] on select "Province [GEOGRAPHIC_DATA] [GEOGRAPHIC_DATA][PERSON_NAME][GEOGRAPHIC_DATA][GEOG…" at bounding box center [280, 206] width 59 height 20
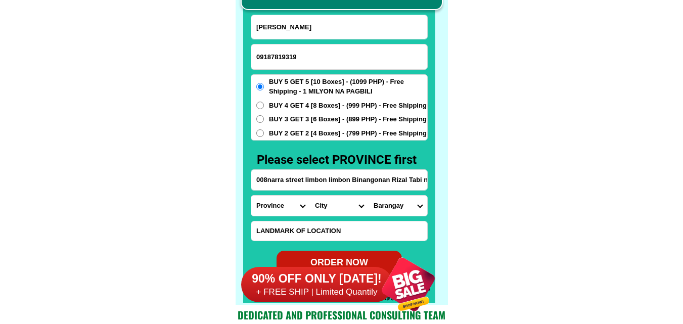
select select "63_993"
click at [251, 196] on select "Province [GEOGRAPHIC_DATA] [GEOGRAPHIC_DATA][PERSON_NAME][GEOGRAPHIC_DATA][GEOG…" at bounding box center [280, 206] width 59 height 20
click at [349, 208] on select "City Angono Antipolo-city Binangonan Cainta Cardona Jala-jala Pililla Rizal-bar…" at bounding box center [339, 206] width 59 height 20
select select "63_9938511"
click at [310, 196] on select "City Angono Antipolo-city Binangonan Cainta Cardona Jala-jala Pililla Rizal-bar…" at bounding box center [339, 206] width 59 height 20
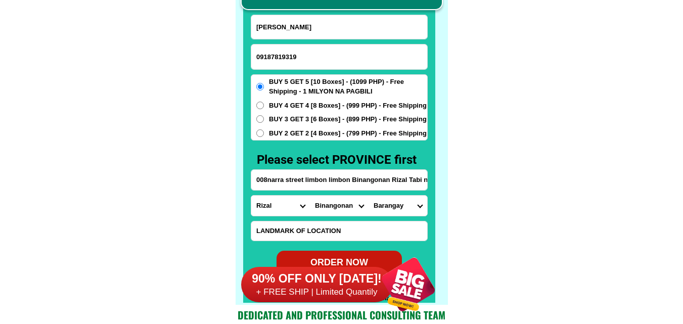
click at [395, 204] on select "Barangay Bangad Batingan Bilibiran Binitagan Bombong Buhangin Calumpang Ginoong…" at bounding box center [398, 206] width 59 height 20
select select "63_99385114068"
click at [369, 196] on select "Barangay Bangad Batingan Bilibiran Binitagan Bombong Buhangin Calumpang Ginoong…" at bounding box center [398, 206] width 59 height 20
click at [270, 116] on span "BUY 3 GET 3 [6 Boxes] - (899 PHP) - Free Shipping" at bounding box center [348, 119] width 158 height 10
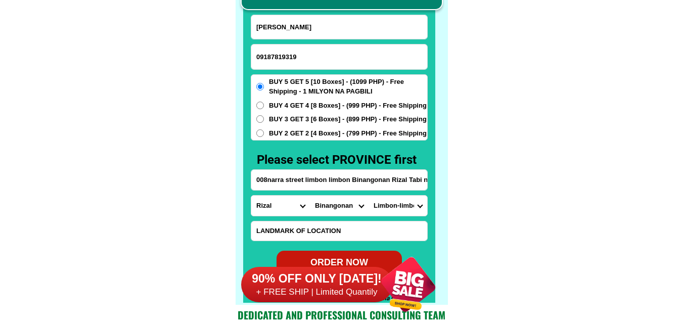
click at [264, 116] on input "BUY 3 GET 3 [6 Boxes] - (899 PHP) - Free Shipping" at bounding box center [260, 119] width 8 height 8
radio input "true"
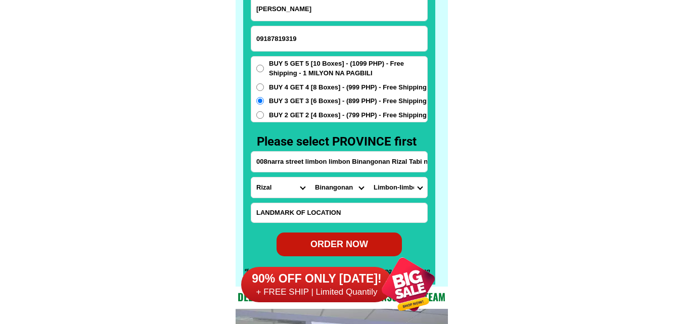
scroll to position [7960, 0]
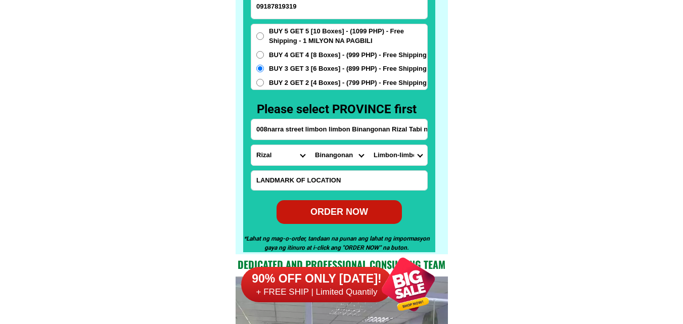
drag, startPoint x: 359, startPoint y: 222, endPoint x: 373, endPoint y: 216, distance: 15.4
click at [359, 222] on div "ORDER NOW" at bounding box center [339, 212] width 125 height 24
type input "Enrico OLINARES"
radio input "true"
